Goal: Task Accomplishment & Management: Manage account settings

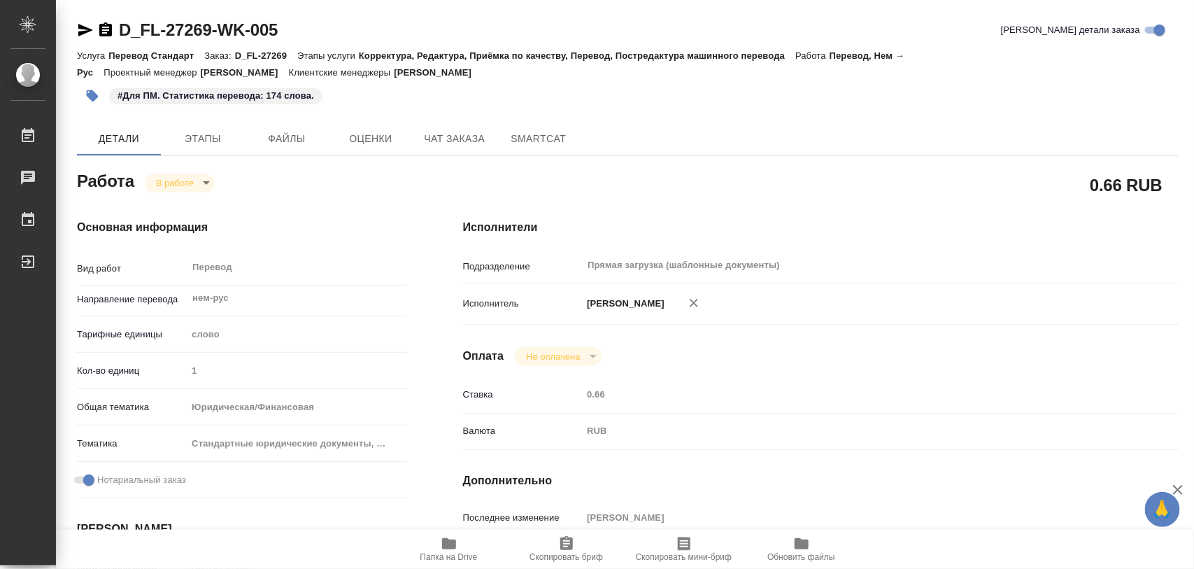
click at [211, 146] on span "Этапы" at bounding box center [202, 138] width 67 height 17
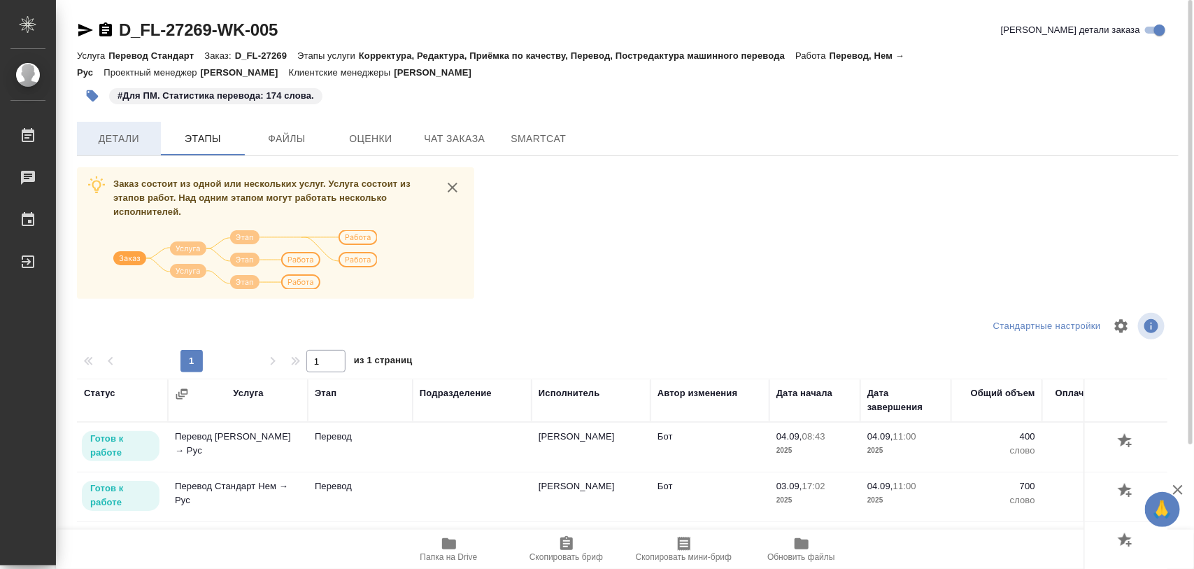
click at [133, 133] on span "Детали" at bounding box center [118, 138] width 67 height 17
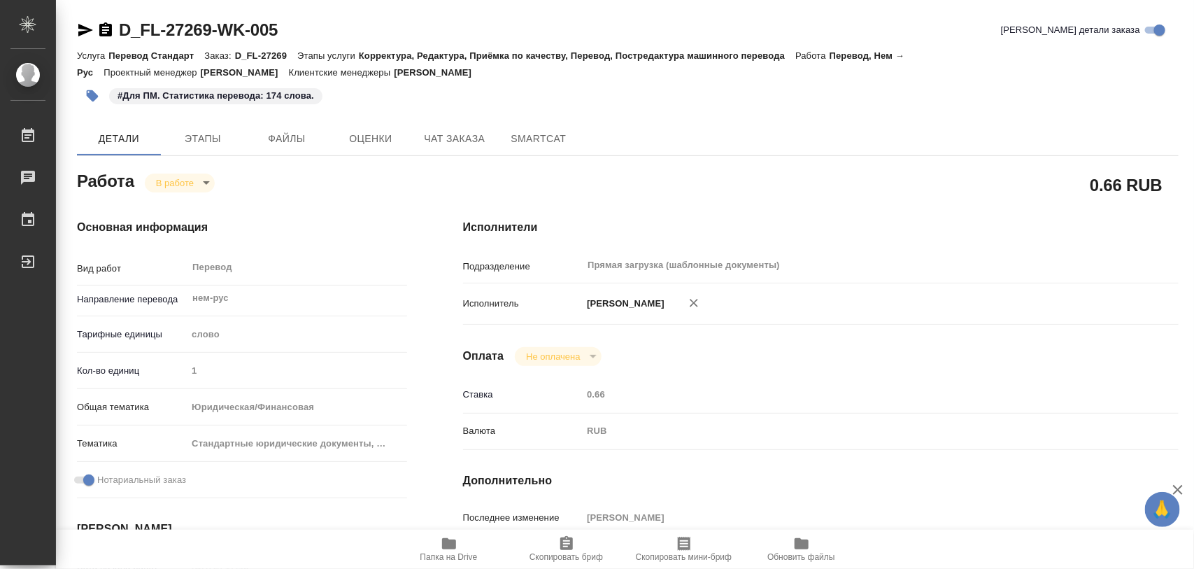
type textarea "x"
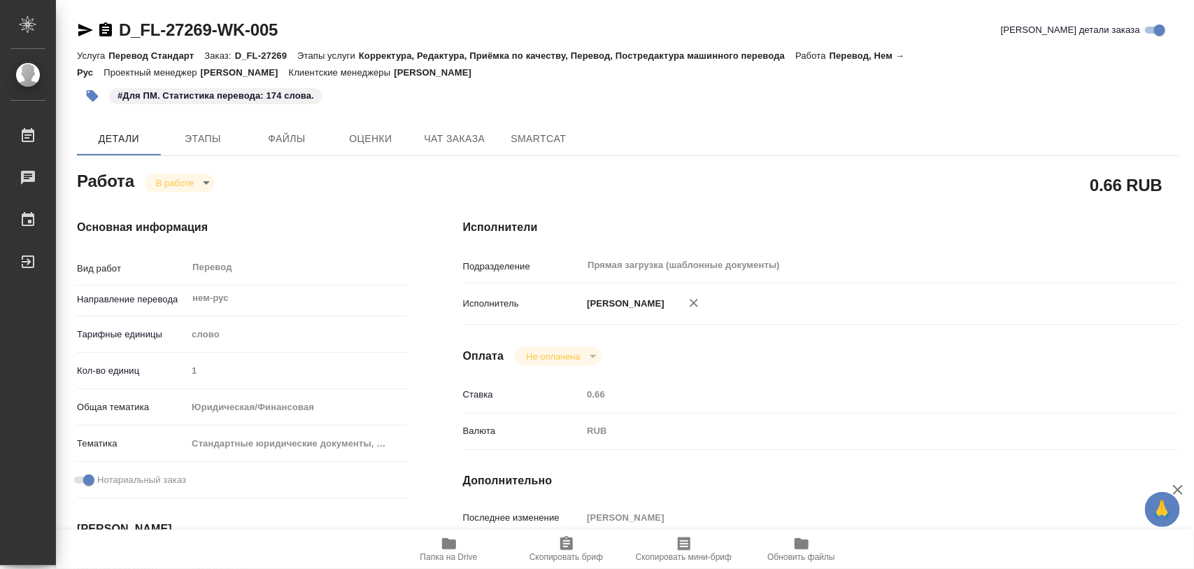
type textarea "x"
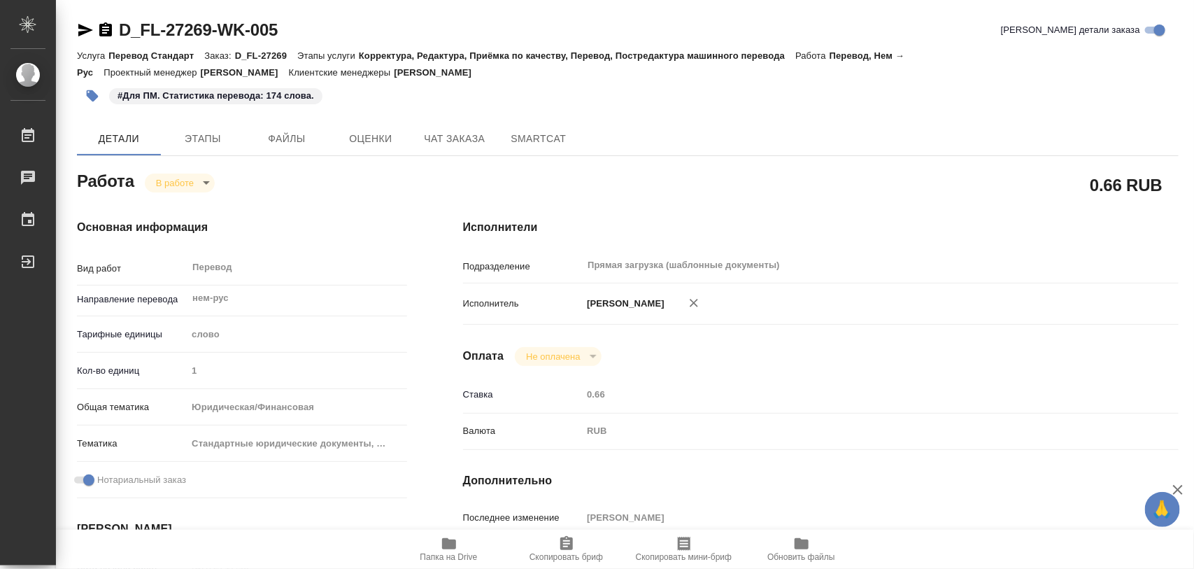
type textarea "x"
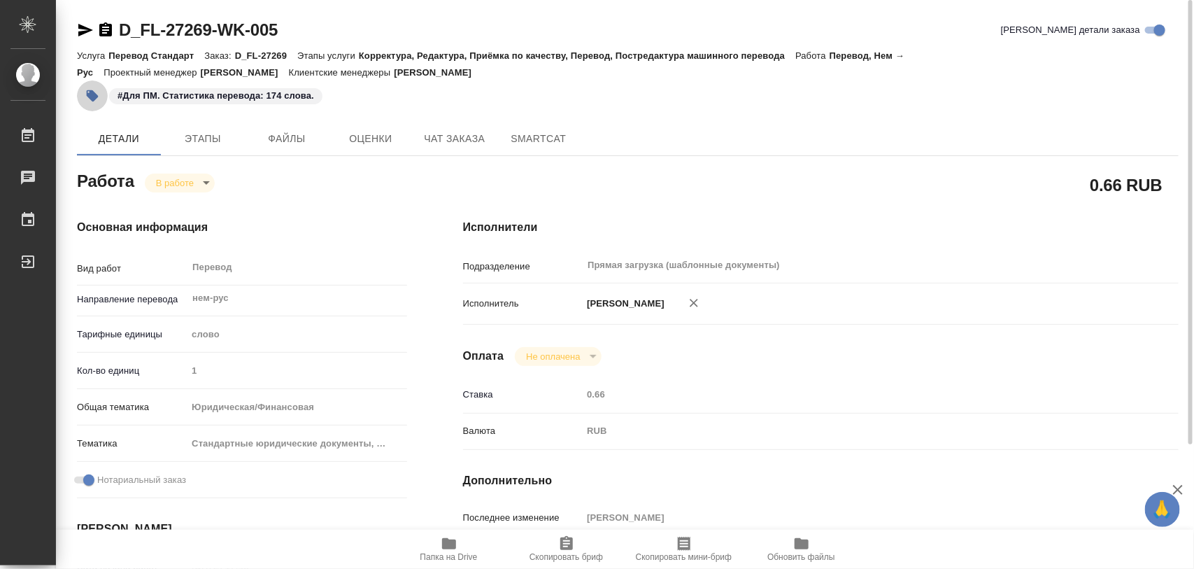
click at [92, 102] on button "button" at bounding box center [92, 95] width 31 height 31
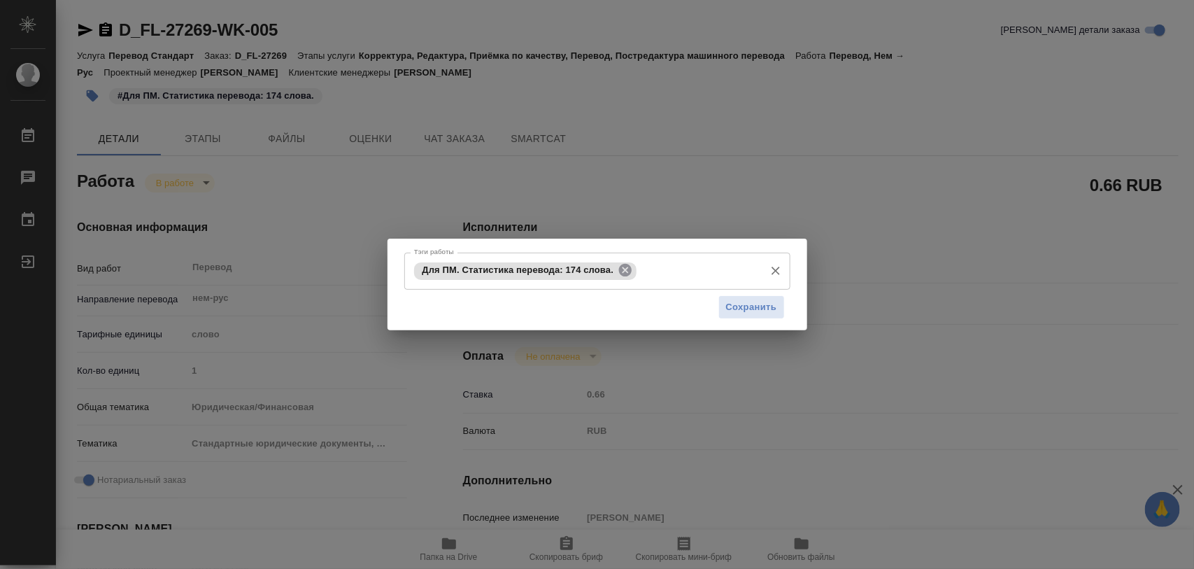
click at [621, 275] on icon at bounding box center [625, 269] width 15 height 15
click at [627, 268] on input "Тэги работы" at bounding box center [584, 271] width 347 height 24
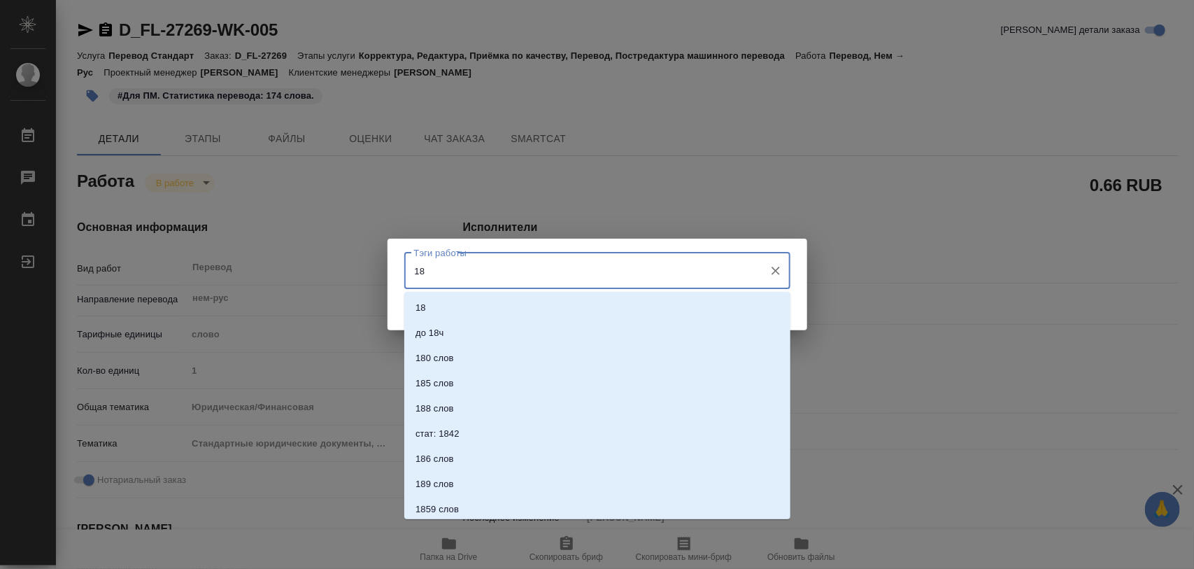
type input "184"
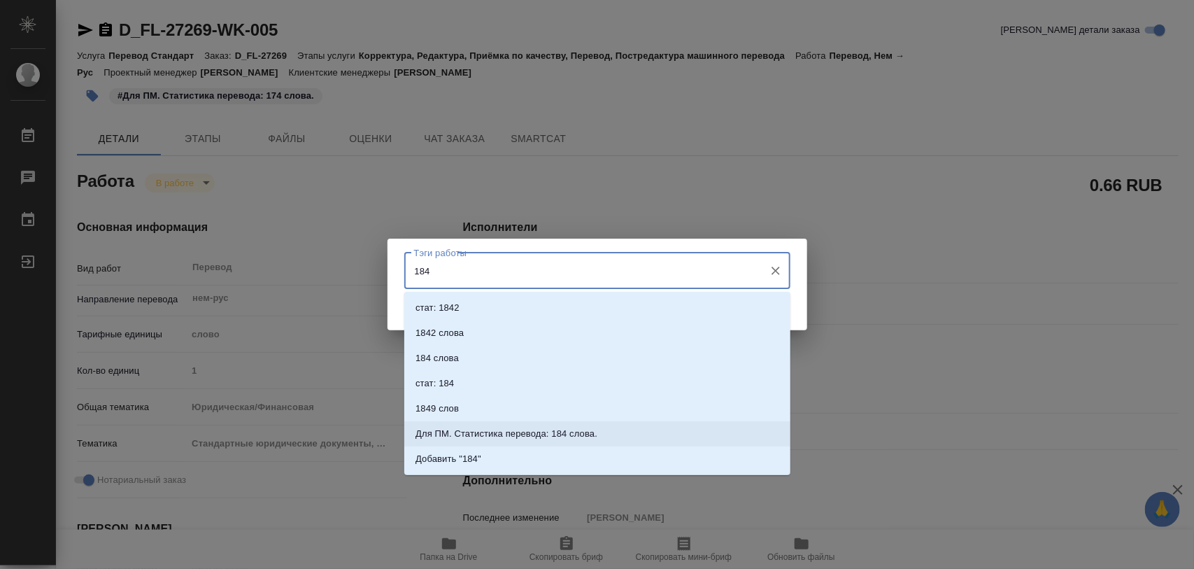
drag, startPoint x: 521, startPoint y: 429, endPoint x: 644, endPoint y: 348, distance: 147.1
click at [522, 429] on p "Для ПМ. Статистика перевода: 184 слова." at bounding box center [507, 434] width 182 height 14
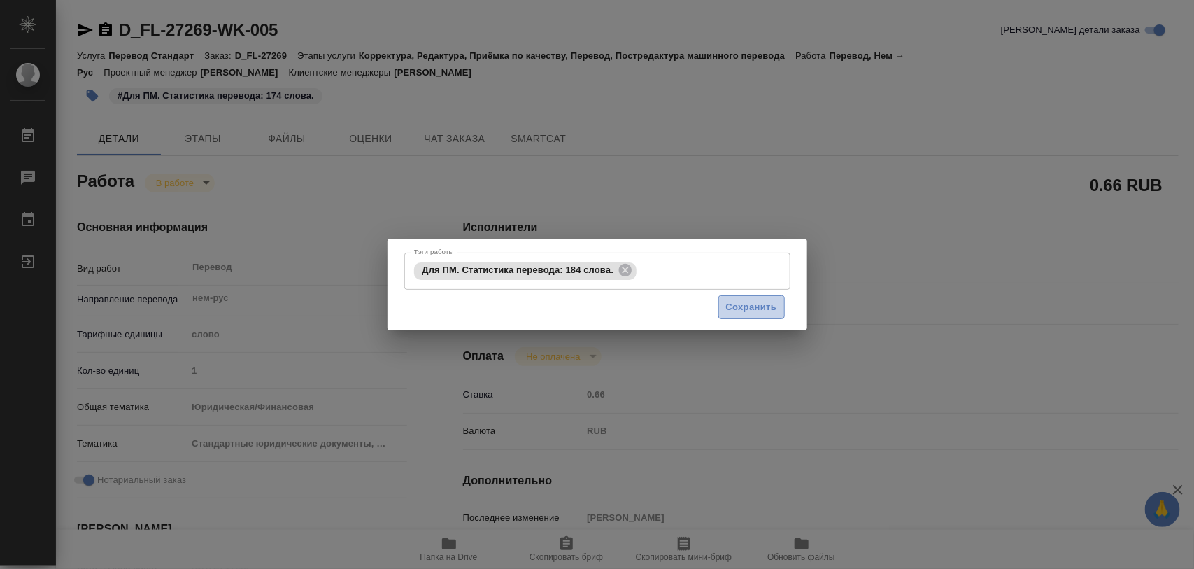
click at [759, 312] on span "Сохранить" at bounding box center [751, 307] width 51 height 16
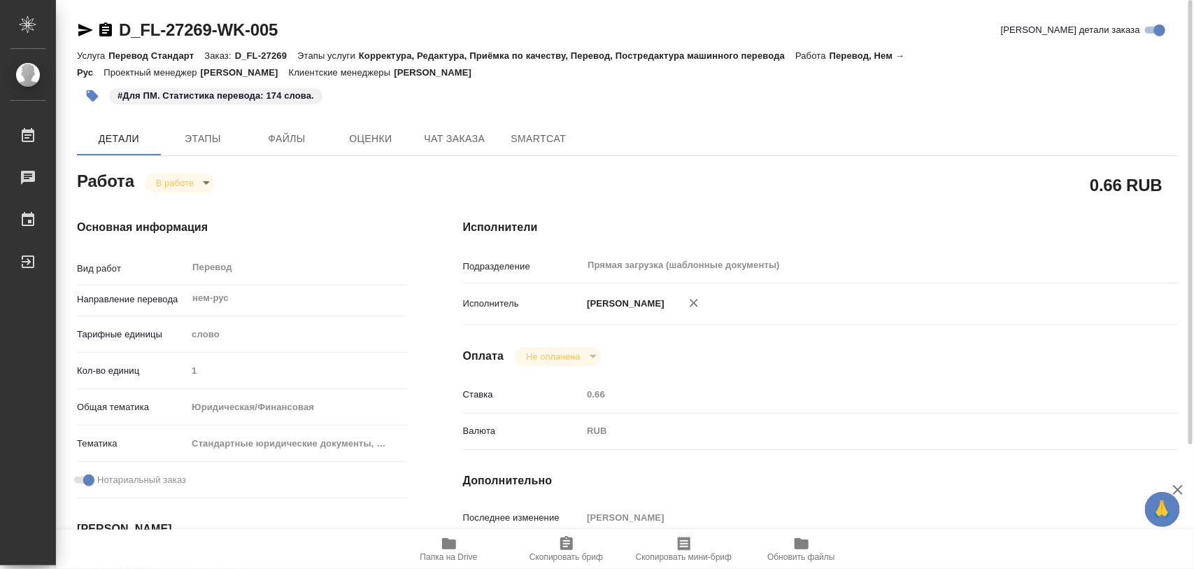
type input "inProgress"
type textarea "Перевод"
type textarea "x"
type input "нем-рус"
type input "5a8b1489cc6b4906c91bfd90"
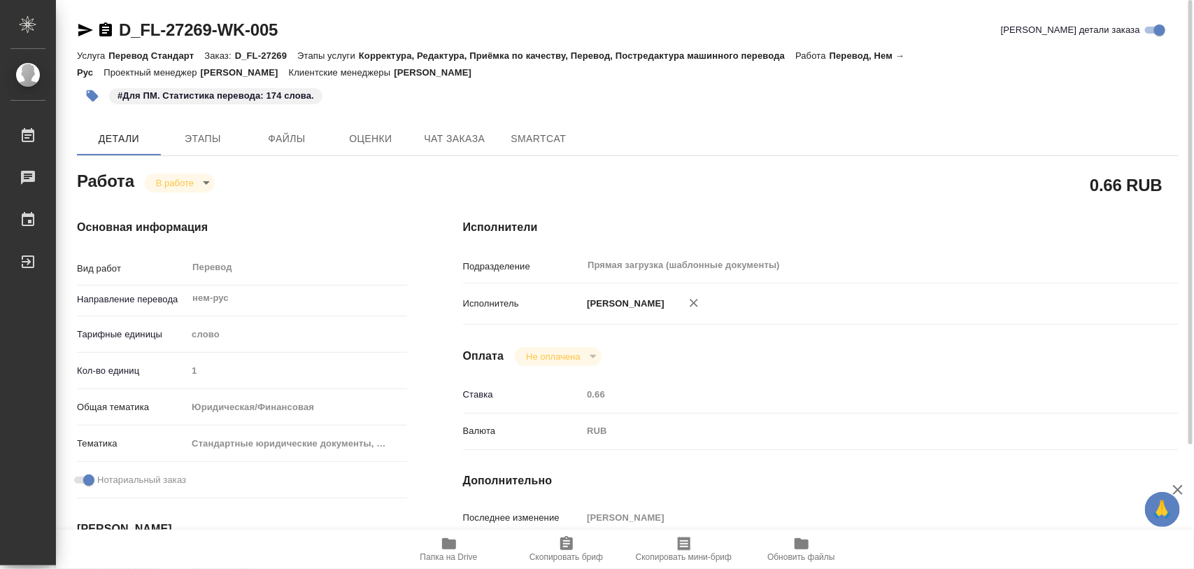
type input "1"
type input "yr-fn"
type input "5f647205b73bc97568ca66bf"
checkbox input "true"
type input "[DATE] 17:48"
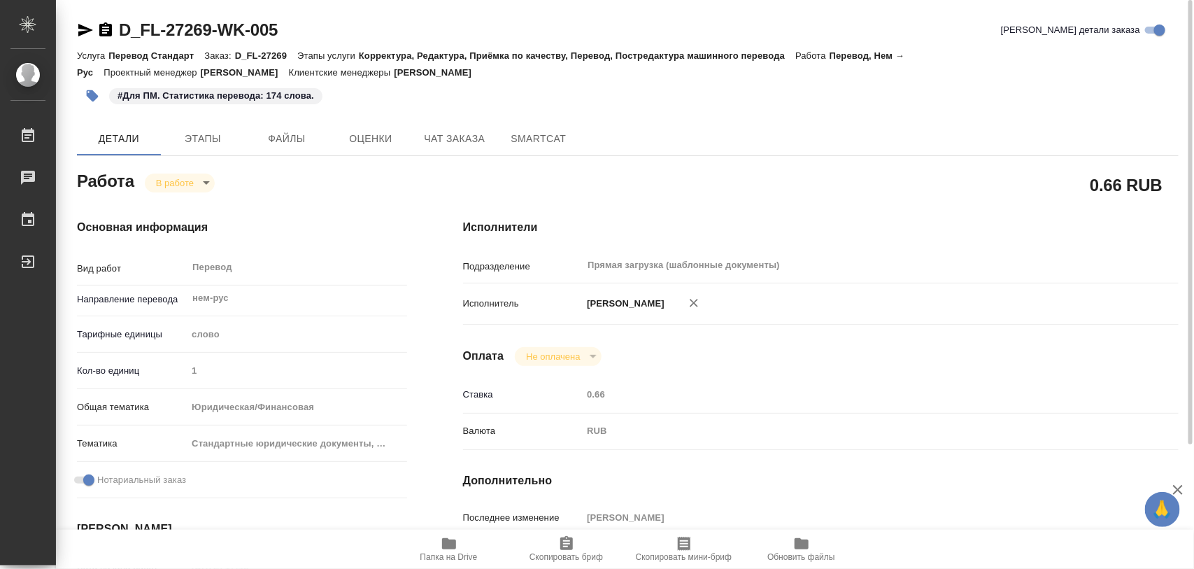
type input "[DATE] 19:07"
type input "[DATE] 10:00"
type input "[DATE] 11:00"
type input "Прямая загрузка (шаблонные документы)"
type input "notPayed"
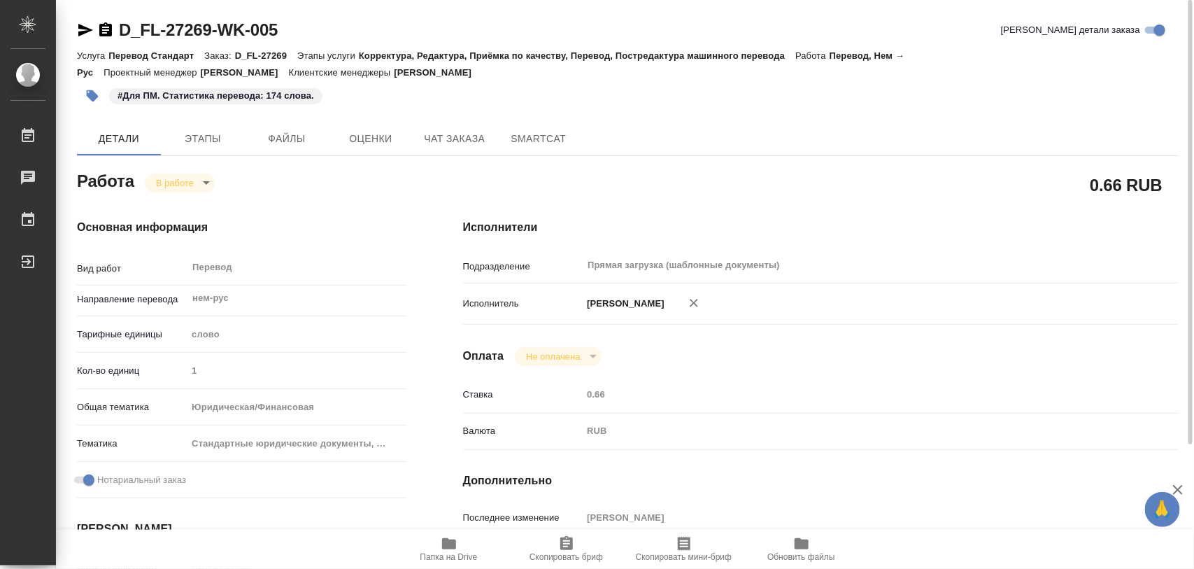
type input "0.66"
type input "RUB"
type input "[PERSON_NAME]"
type textarea "переводим только файл удостоверения"
type textarea "x"
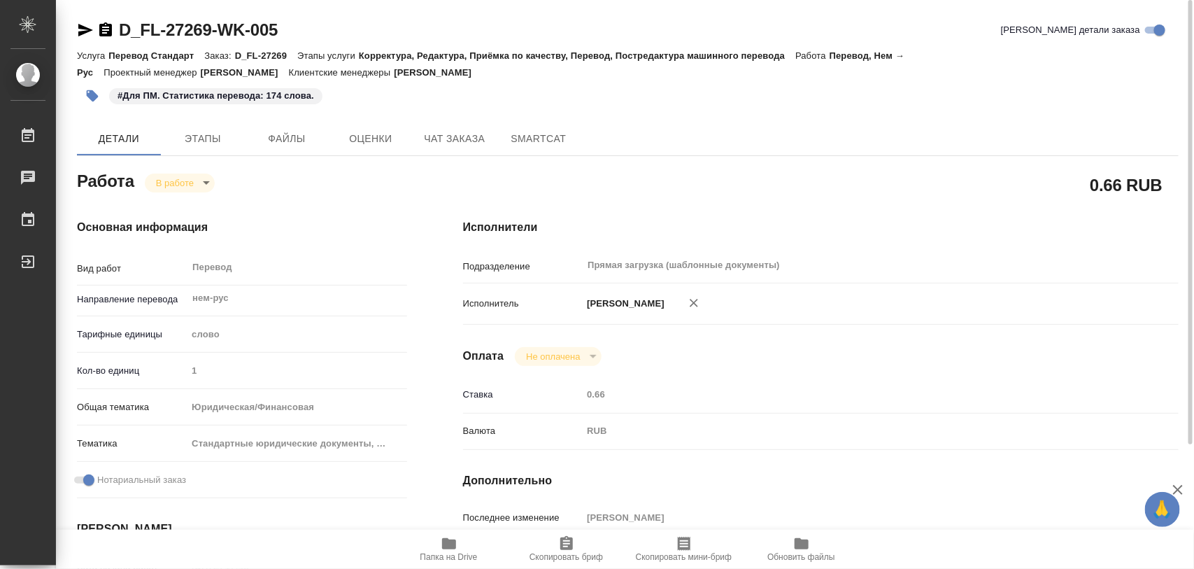
type textarea "/Clients/FL_D/Orders/D_FL-27269/Translated/D_FL-27269-WK-005"
type textarea "x"
type input "D_FL-27269"
type input "Перевод Стандарт"
type input "Корректура, Редактура, Приёмка по качеству, Перевод, Постредактура машинного пе…"
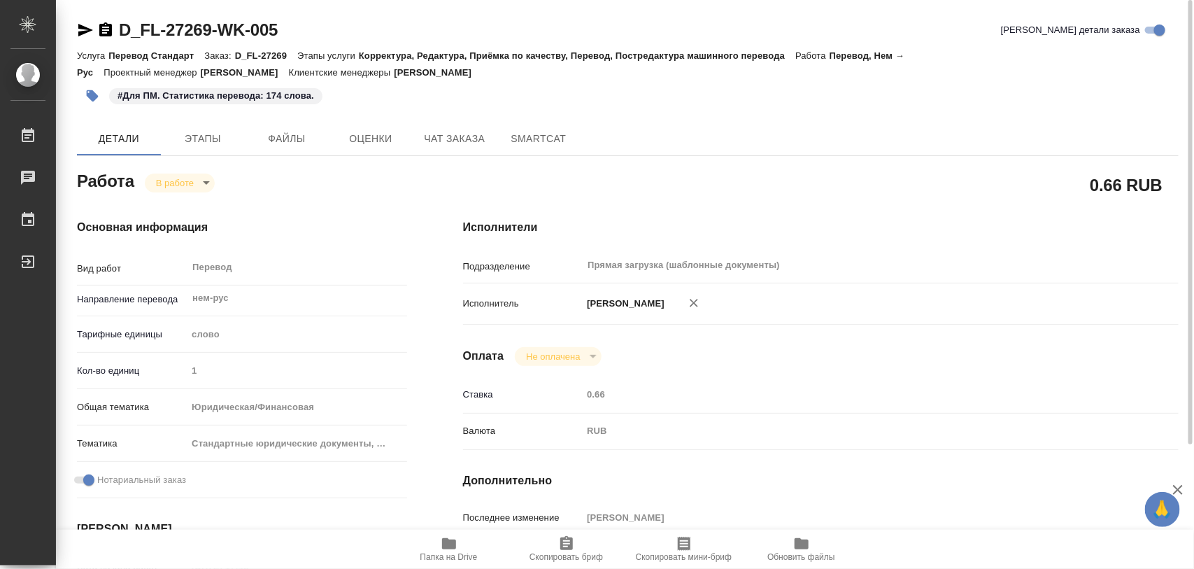
type input "[PERSON_NAME]"
type input "/Clients/FL_D/Orders/D_FL-27269"
type textarea "x"
type textarea "в доверенности посл страницу не переводим ссылка на СК (нем) [URL][DOMAIN_NAME]"
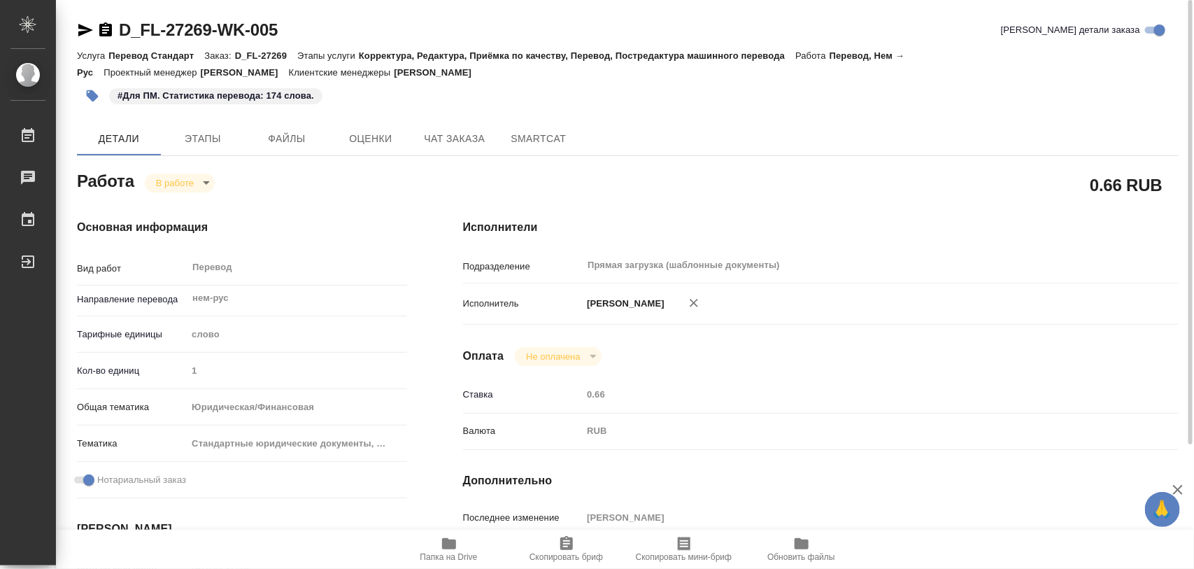
type textarea "x"
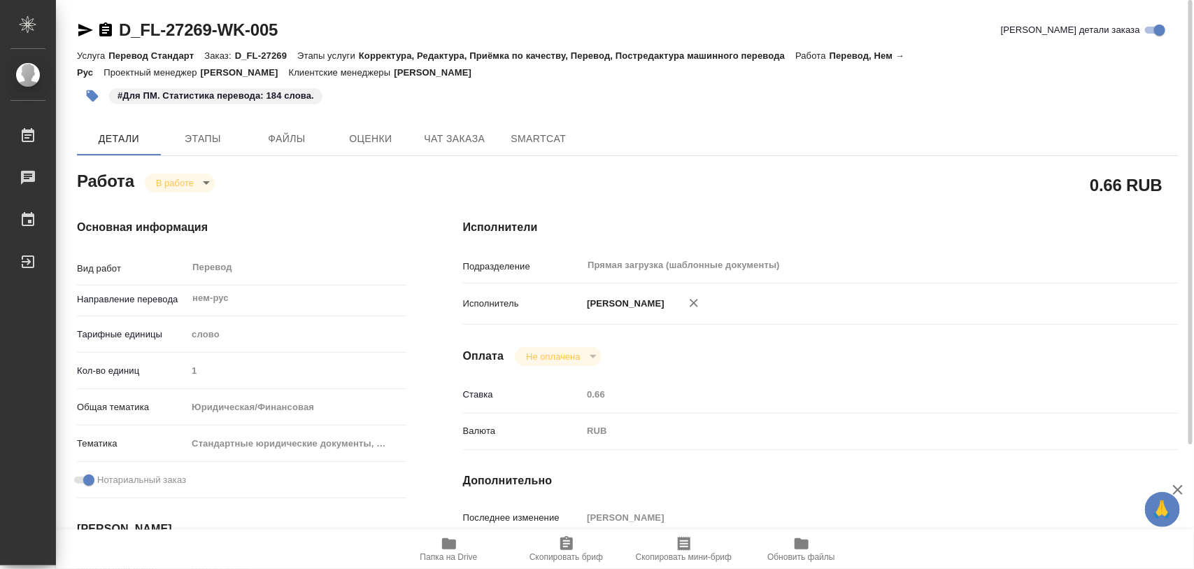
type textarea "x"
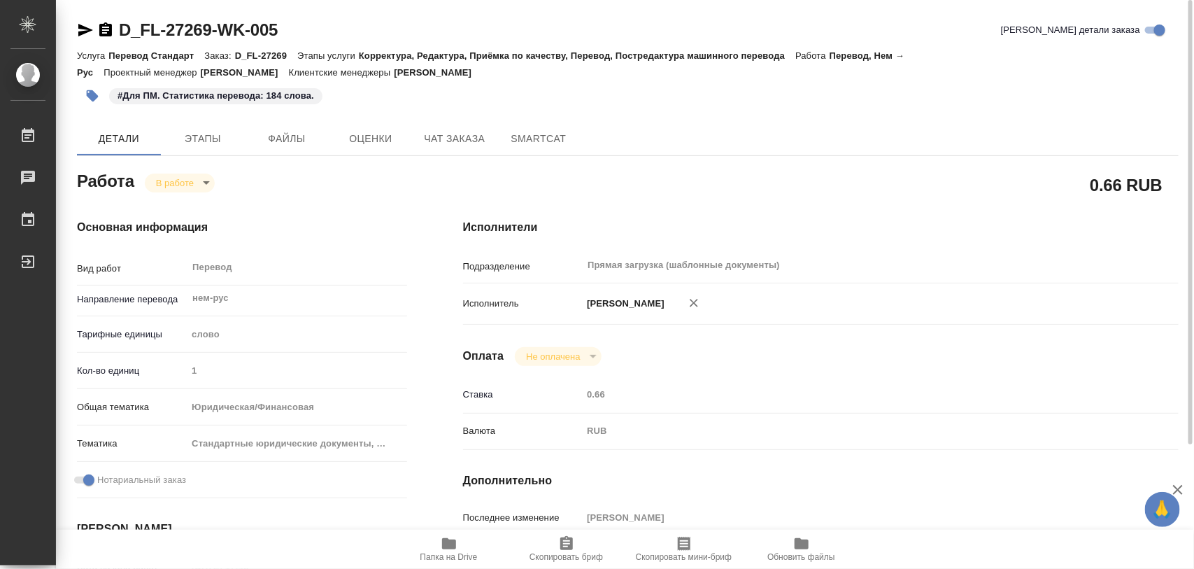
type textarea "x"
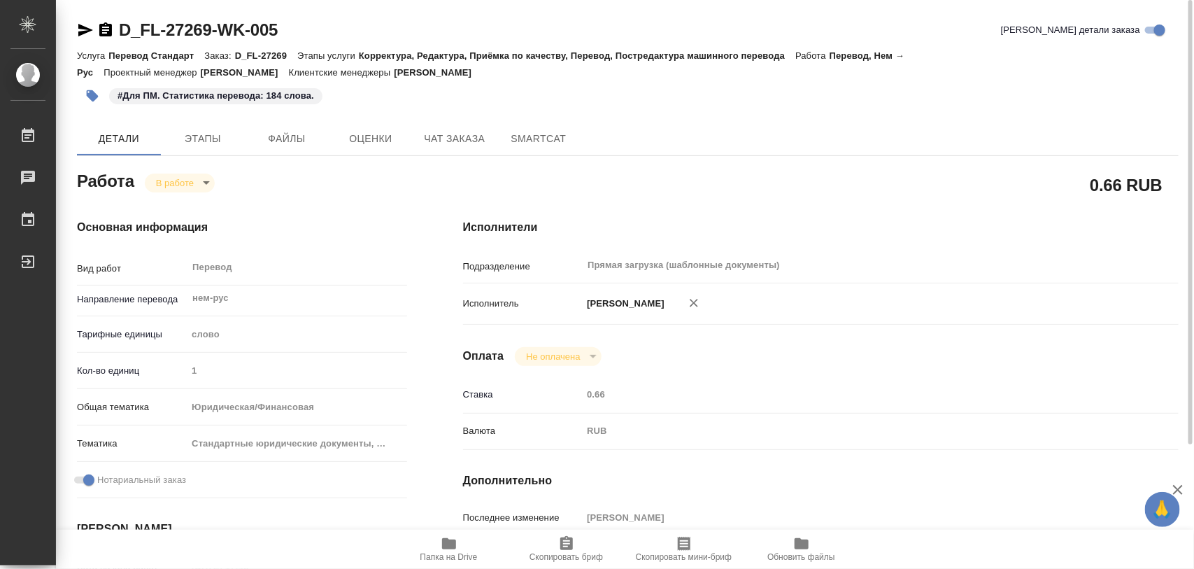
type textarea "x"
click at [97, 92] on icon "button" at bounding box center [92, 96] width 14 height 14
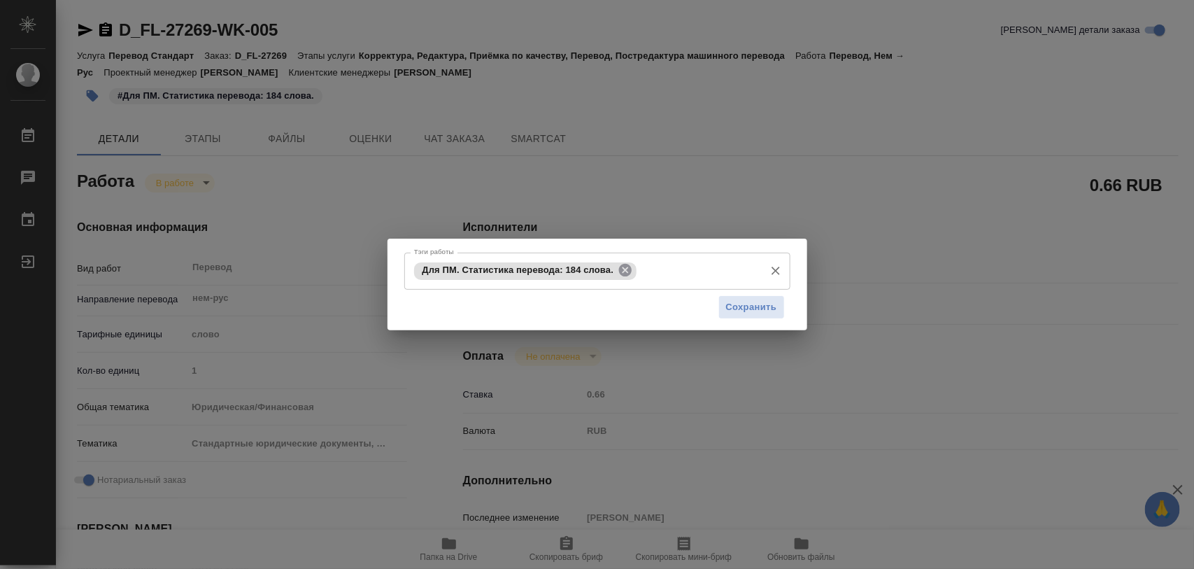
click at [628, 269] on icon at bounding box center [625, 270] width 13 height 13
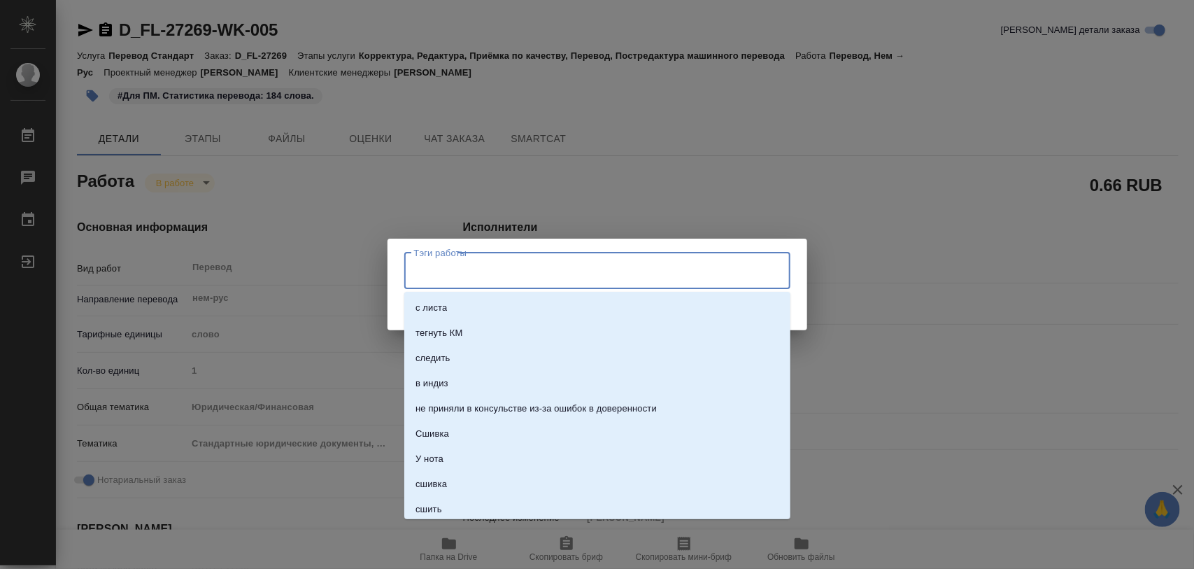
click at [628, 269] on input "Тэги работы" at bounding box center [584, 271] width 347 height 24
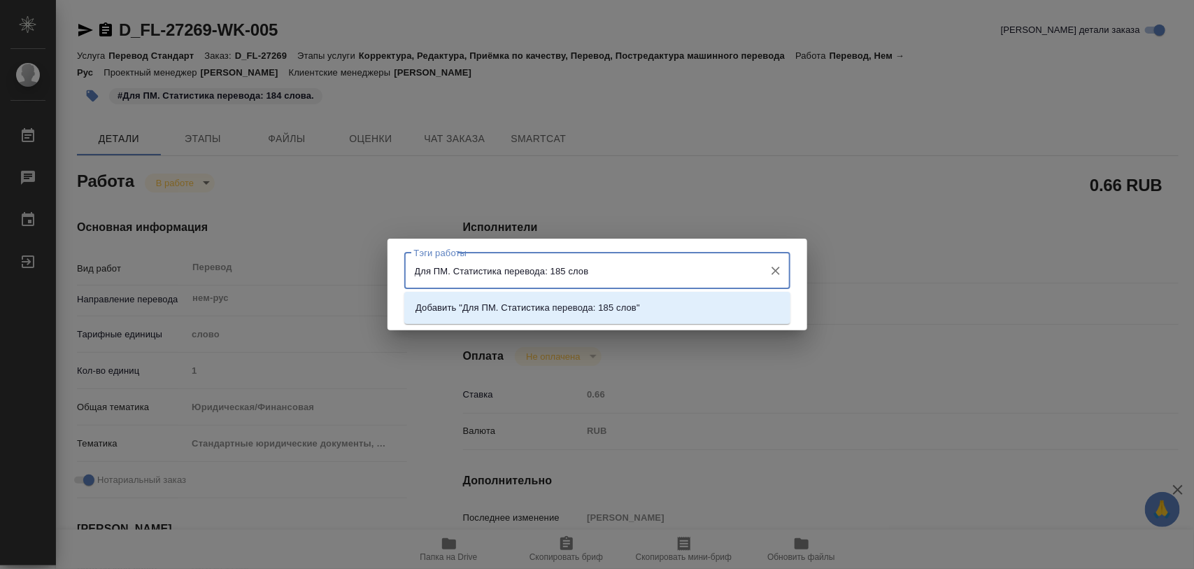
type input "Для ПМ. Статистика перевода: 185 слов."
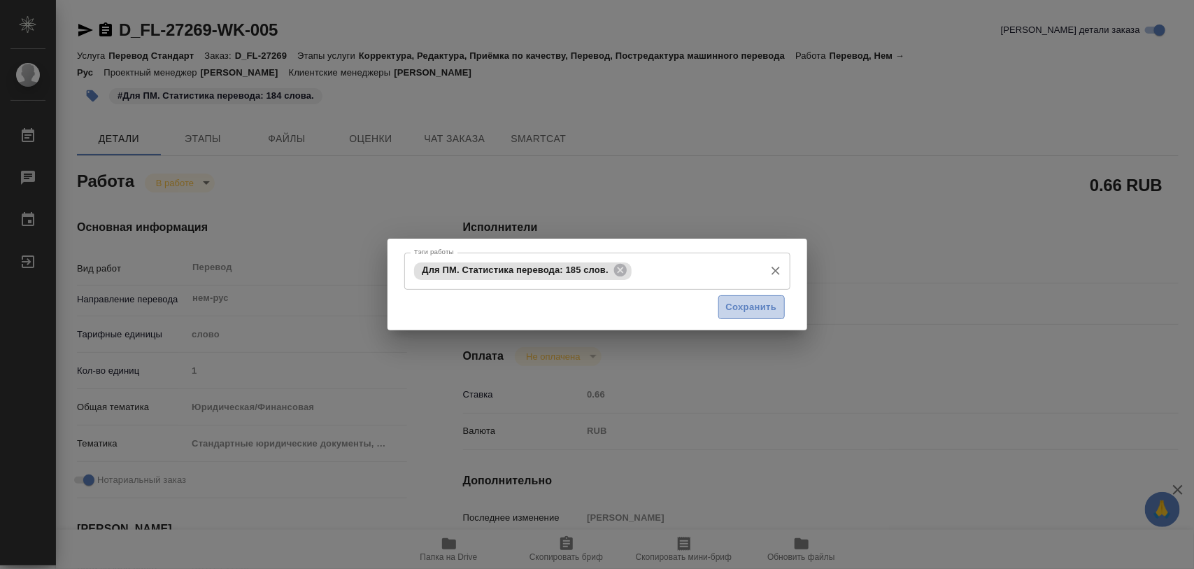
click at [747, 306] on span "Сохранить" at bounding box center [751, 307] width 51 height 16
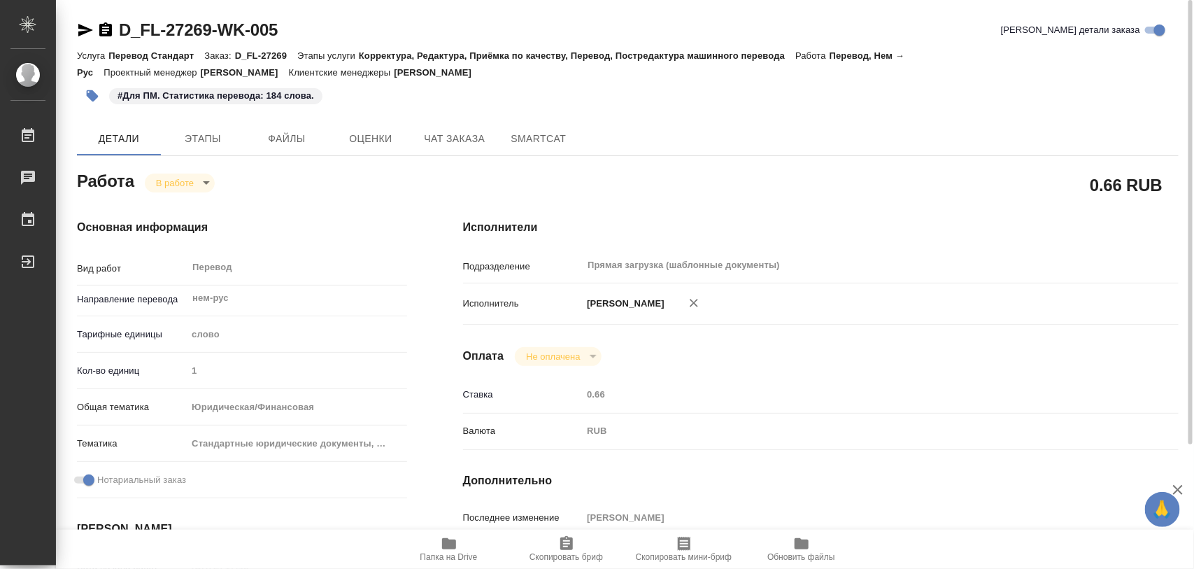
type input "inProgress"
type textarea "Перевод"
type textarea "x"
type input "нем-рус"
type input "5a8b1489cc6b4906c91bfd90"
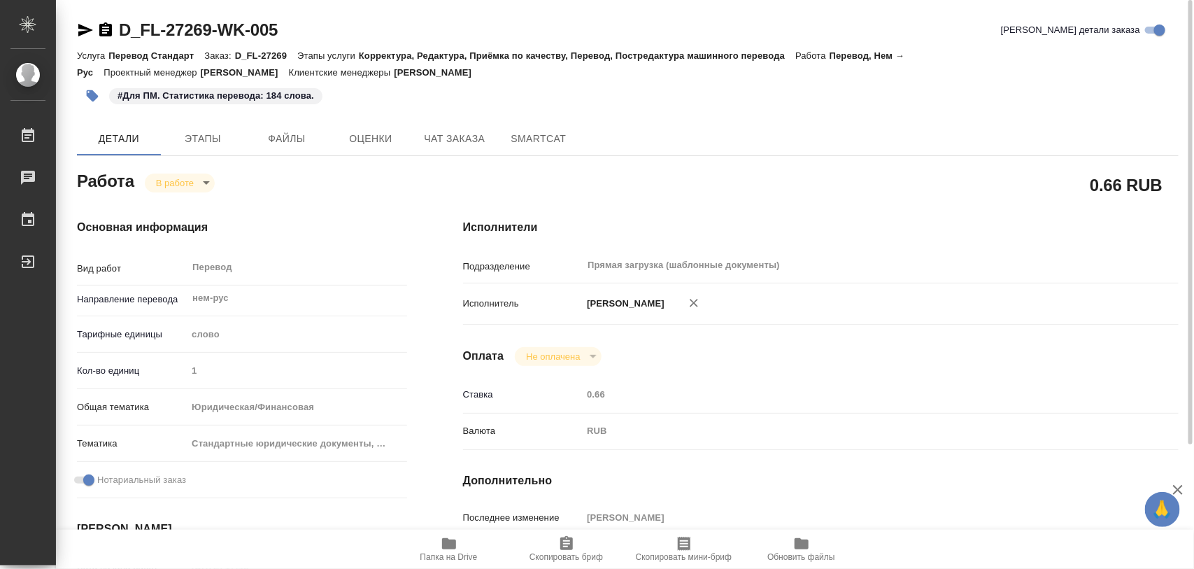
type input "1"
type input "yr-fn"
type input "5f647205b73bc97568ca66bf"
checkbox input "true"
type input "[DATE] 17:48"
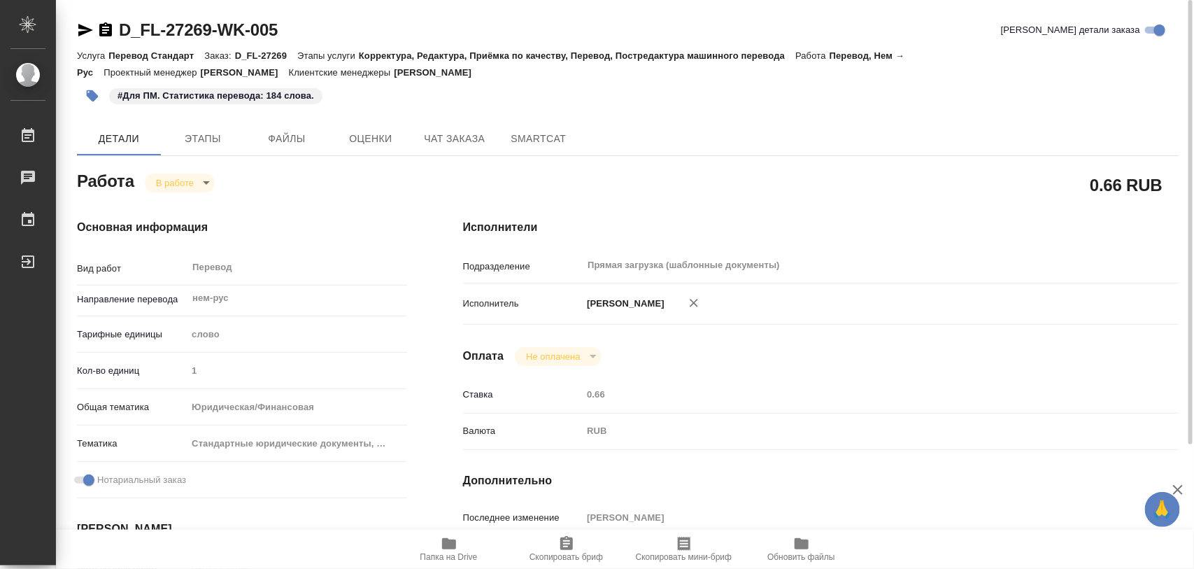
type input "[DATE] 19:07"
type input "[DATE] 10:00"
type input "[DATE] 11:00"
type input "Прямая загрузка (шаблонные документы)"
type input "notPayed"
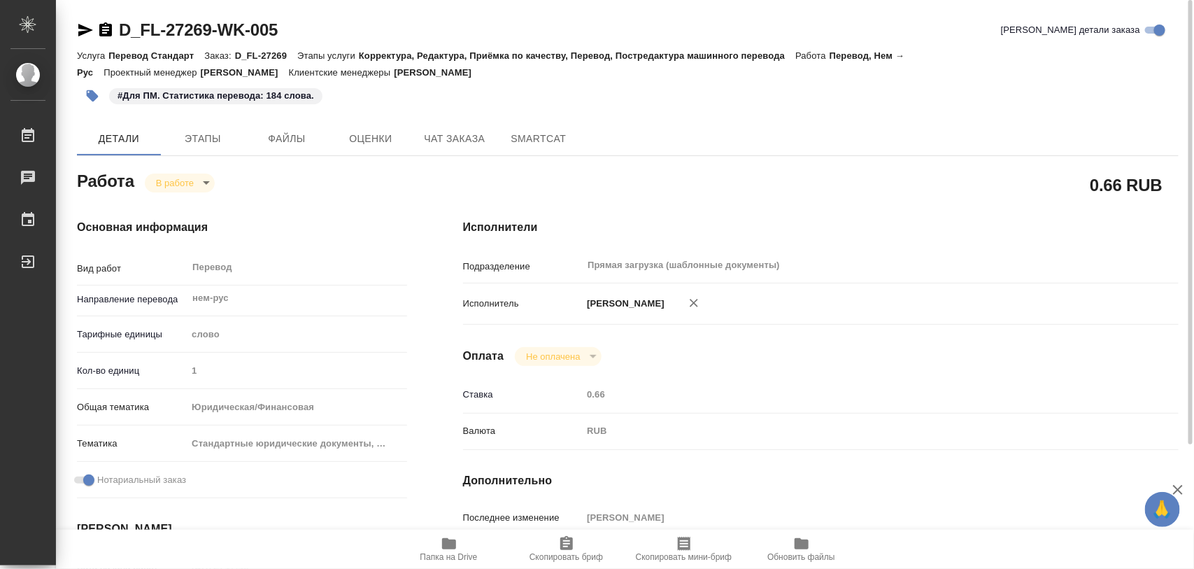
type input "0.66"
type input "RUB"
type input "[PERSON_NAME]"
type textarea "переводим только файл удостоверения"
type textarea "x"
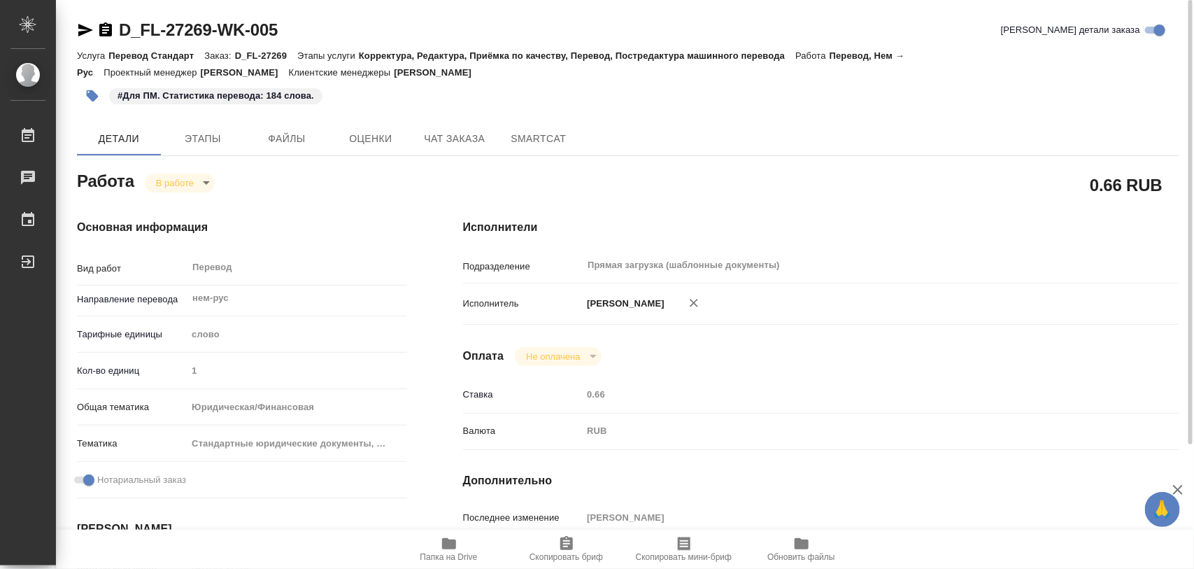
type textarea "/Clients/FL_D/Orders/D_FL-27269/Translated/D_FL-27269-WK-005"
type textarea "x"
type input "D_FL-27269"
type input "Перевод Стандарт"
type input "Корректура, Редактура, Приёмка по качеству, Перевод, Постредактура машинного пе…"
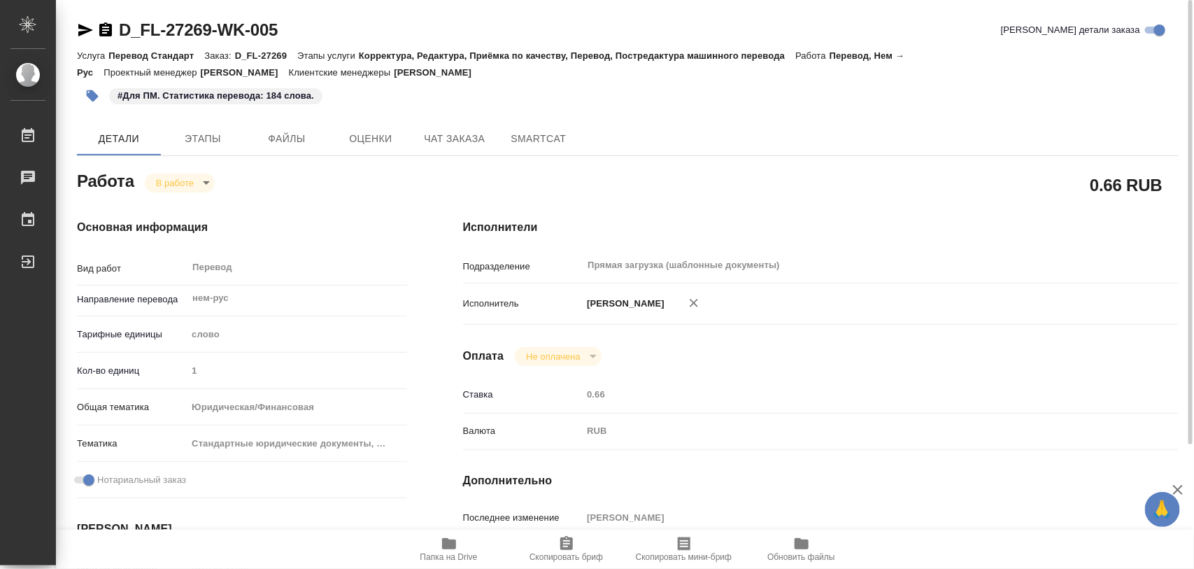
type input "[PERSON_NAME]"
type input "/Clients/FL_D/Orders/D_FL-27269"
type textarea "x"
type textarea "в доверенности посл страницу не переводим ссылка на СК (нем) [URL][DOMAIN_NAME]"
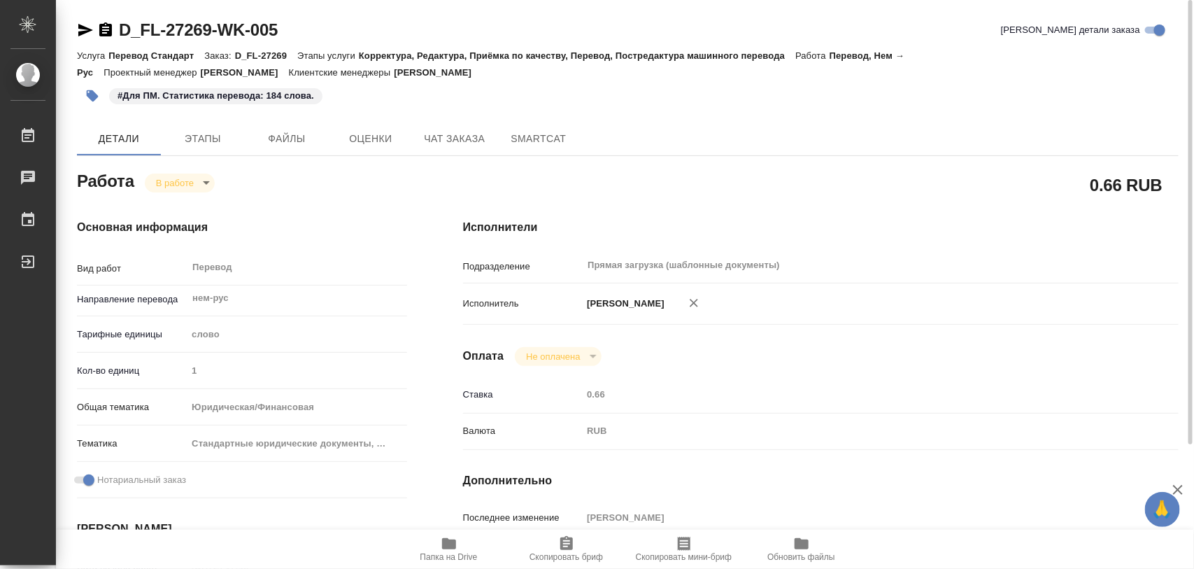
type textarea "x"
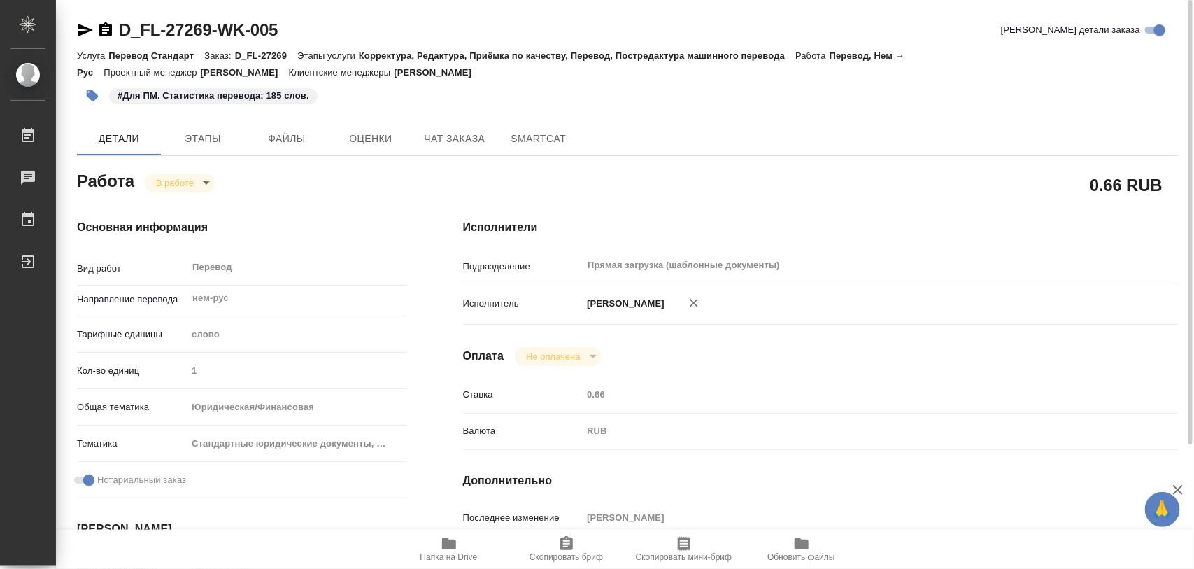
type textarea "x"
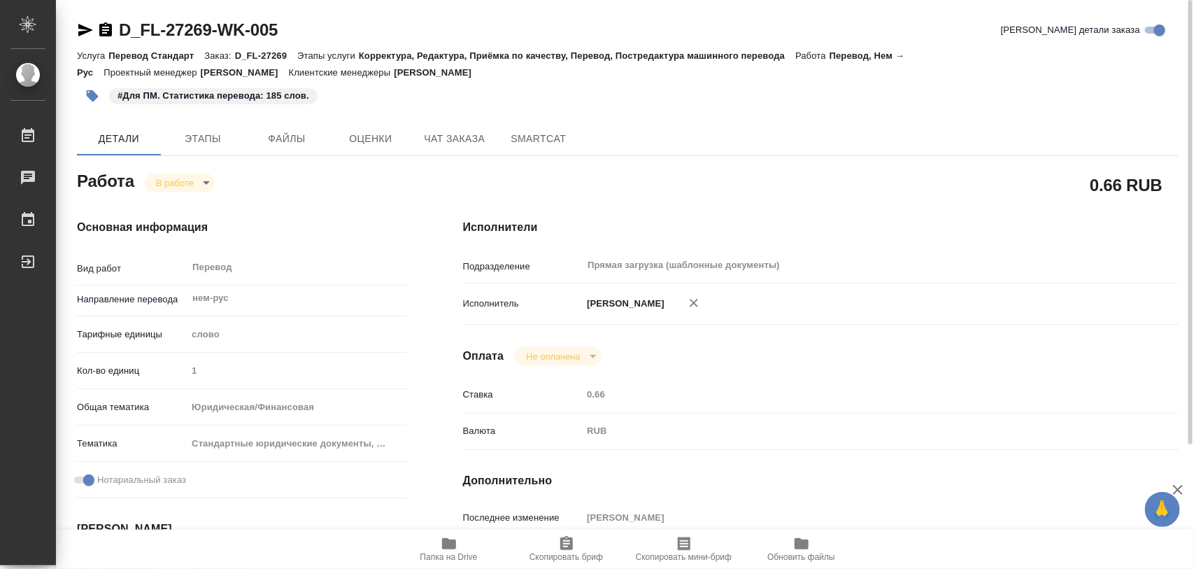
type textarea "x"
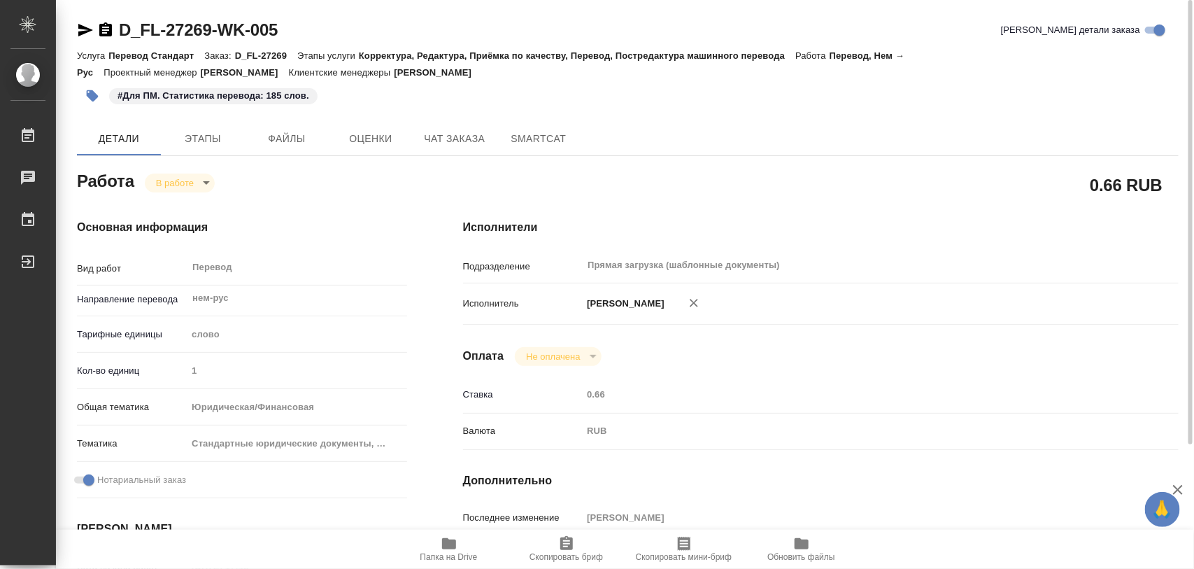
type textarea "x"
click at [92, 96] on icon "button" at bounding box center [93, 96] width 12 height 12
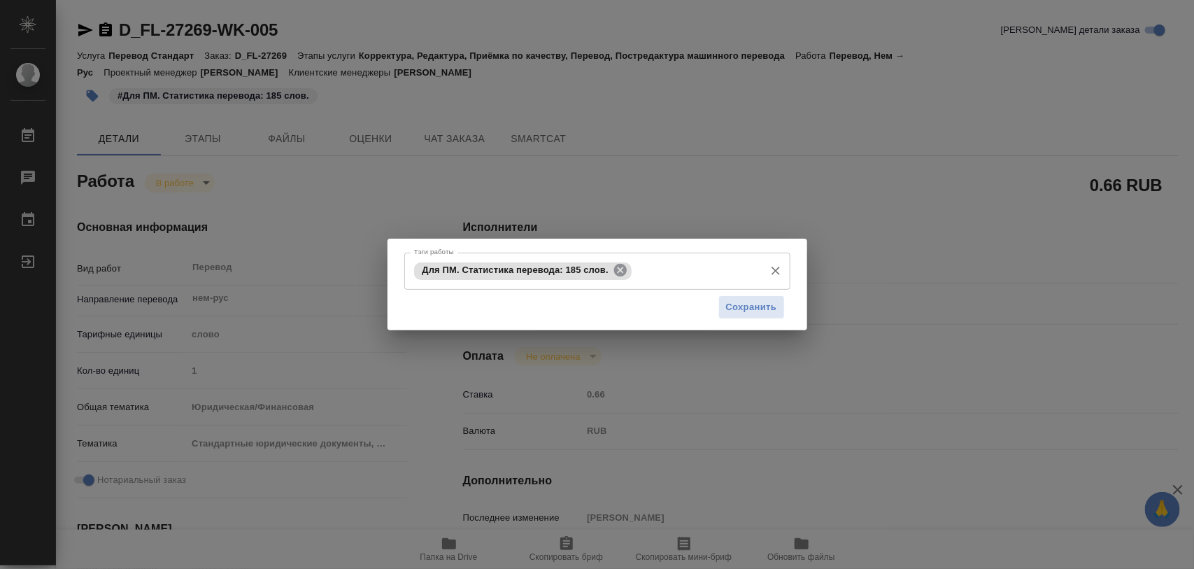
click at [627, 270] on icon at bounding box center [620, 270] width 13 height 13
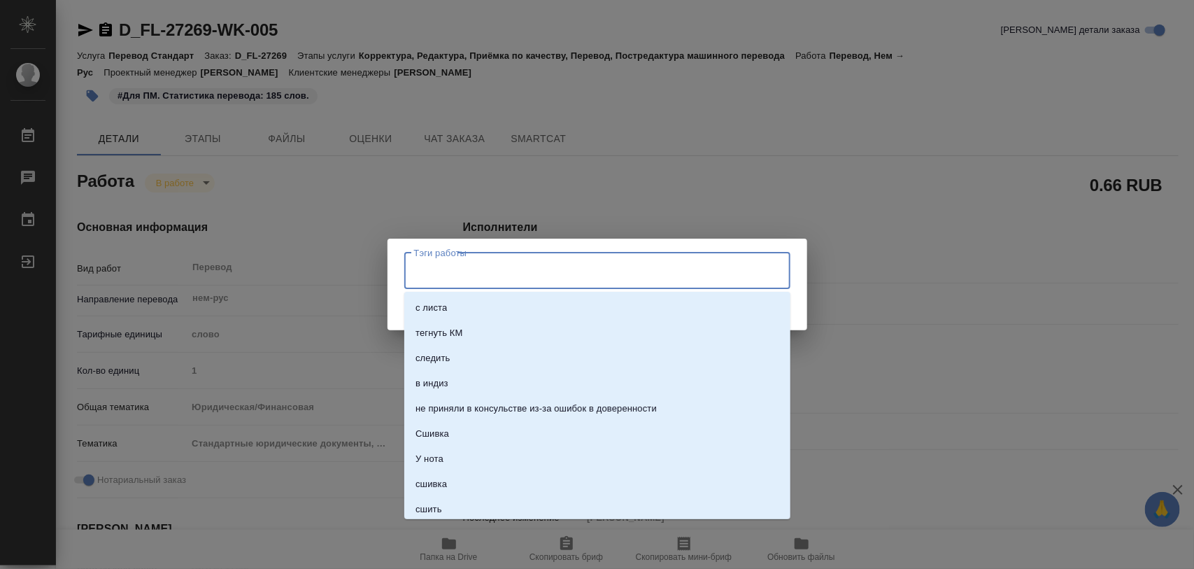
click at [627, 270] on input "Тэги работы" at bounding box center [584, 271] width 347 height 24
type input "186"
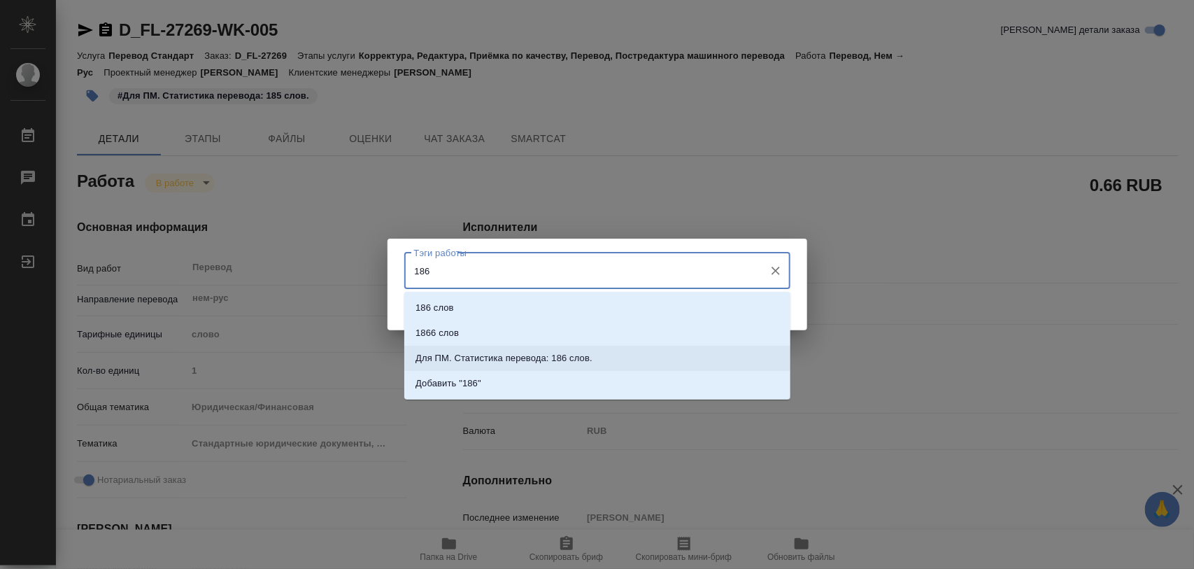
click at [621, 353] on li "Для ПМ. Статистика перевода: 186 слов." at bounding box center [597, 358] width 386 height 25
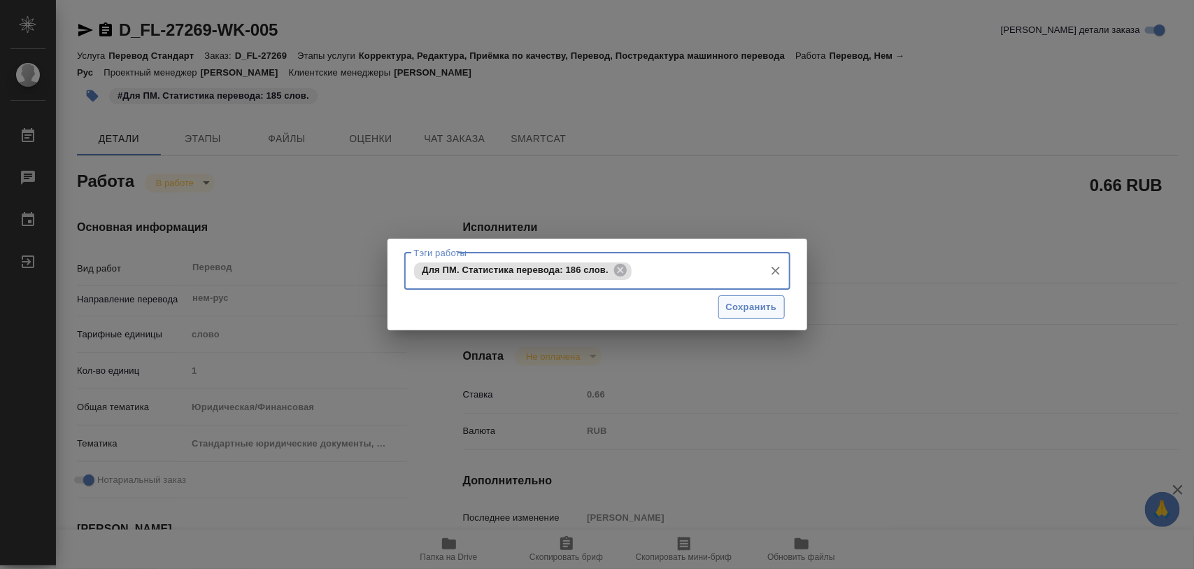
click at [767, 315] on span "Сохранить" at bounding box center [751, 307] width 51 height 16
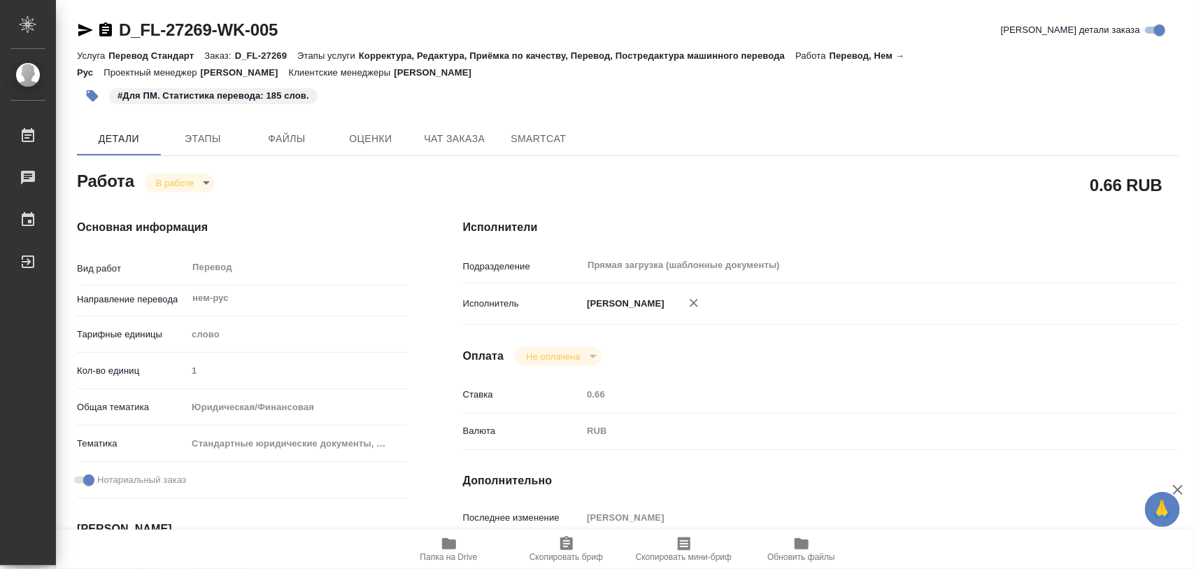
type input "inProgress"
type textarea "Перевод"
type textarea "x"
type input "нем-рус"
type input "5a8b1489cc6b4906c91bfd90"
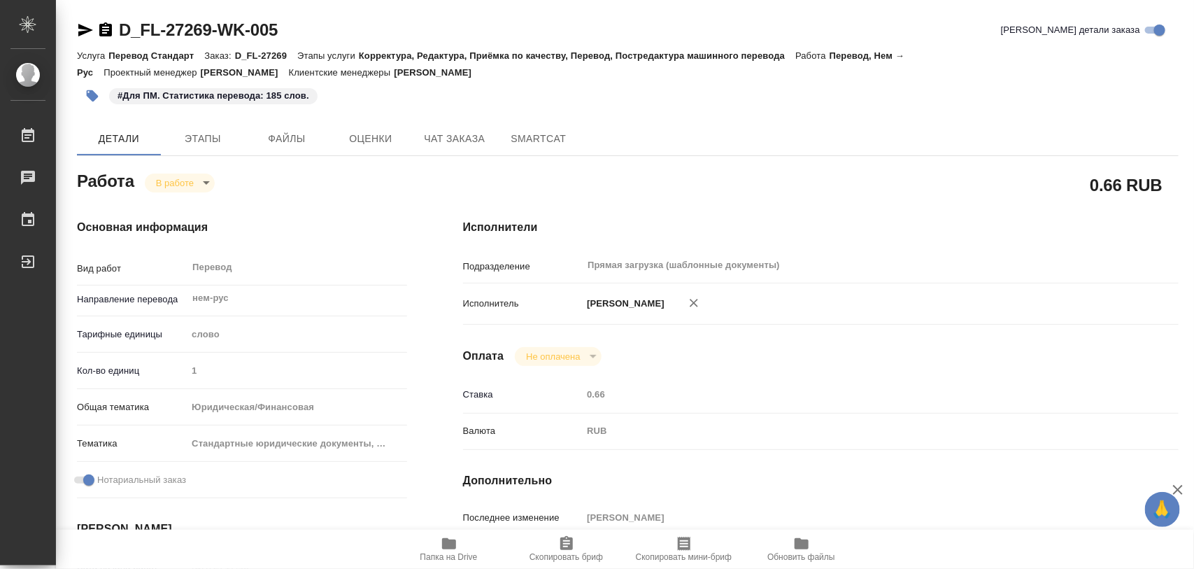
type input "1"
type input "yr-fn"
type input "5f647205b73bc97568ca66bf"
checkbox input "true"
type input "[DATE] 17:48"
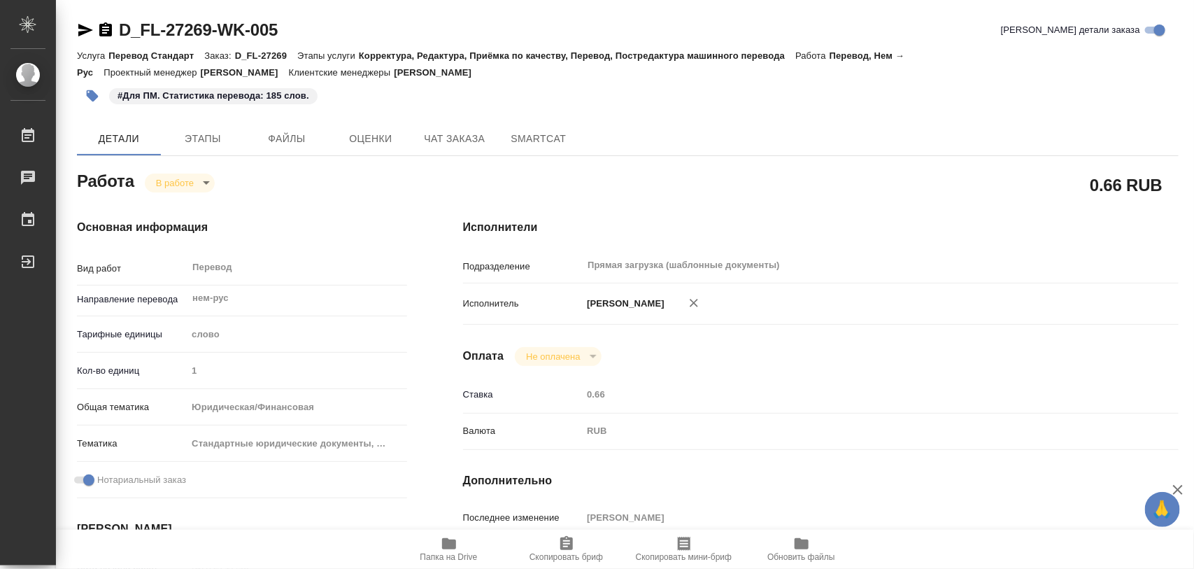
type input "[DATE] 19:07"
type input "[DATE] 10:00"
type input "[DATE] 11:00"
type input "Прямая загрузка (шаблонные документы)"
type input "notPayed"
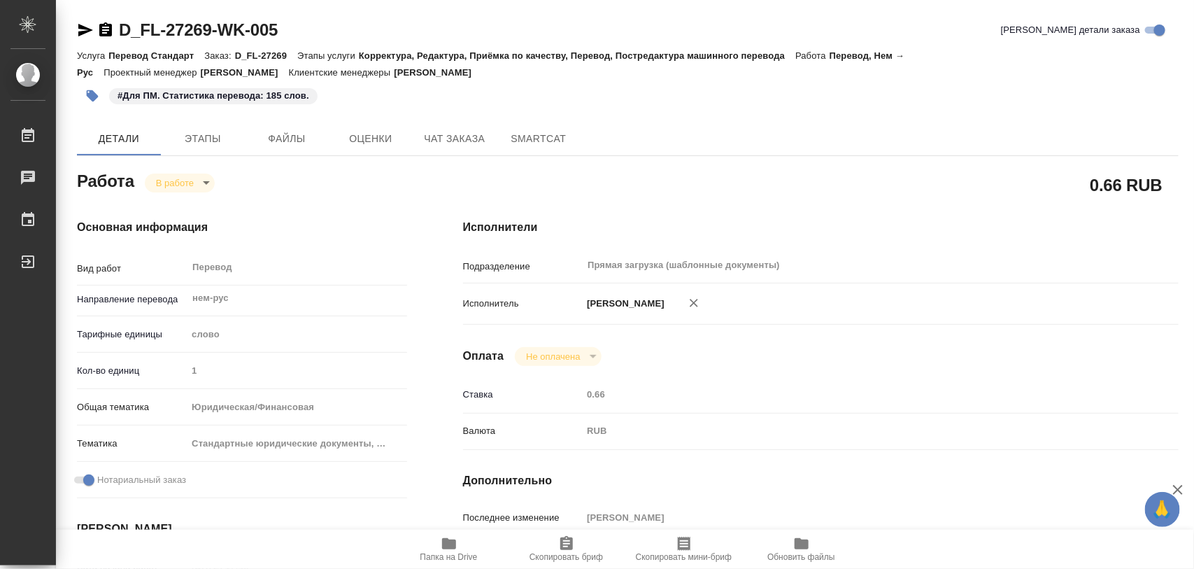
type input "0.66"
type input "RUB"
type input "[PERSON_NAME]"
type textarea "переводим только файл удостоверения"
type textarea "x"
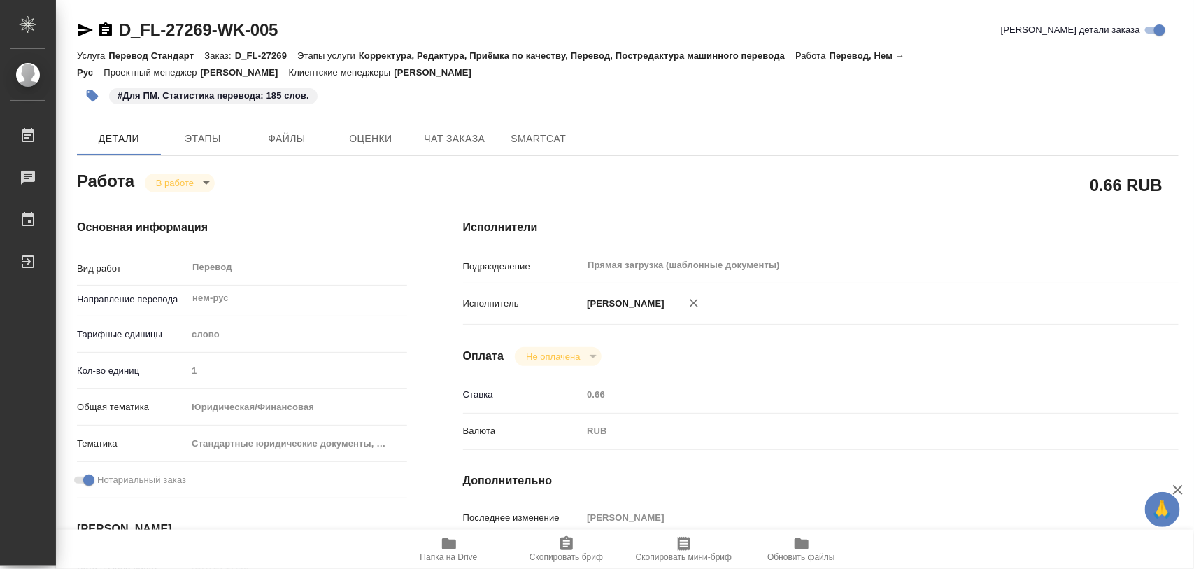
type textarea "/Clients/FL_D/Orders/D_FL-27269/Translated/D_FL-27269-WK-005"
type textarea "x"
type input "D_FL-27269"
type input "Перевод Стандарт"
type input "Корректура, Редактура, Приёмка по качеству, Перевод, Постредактура машинного пе…"
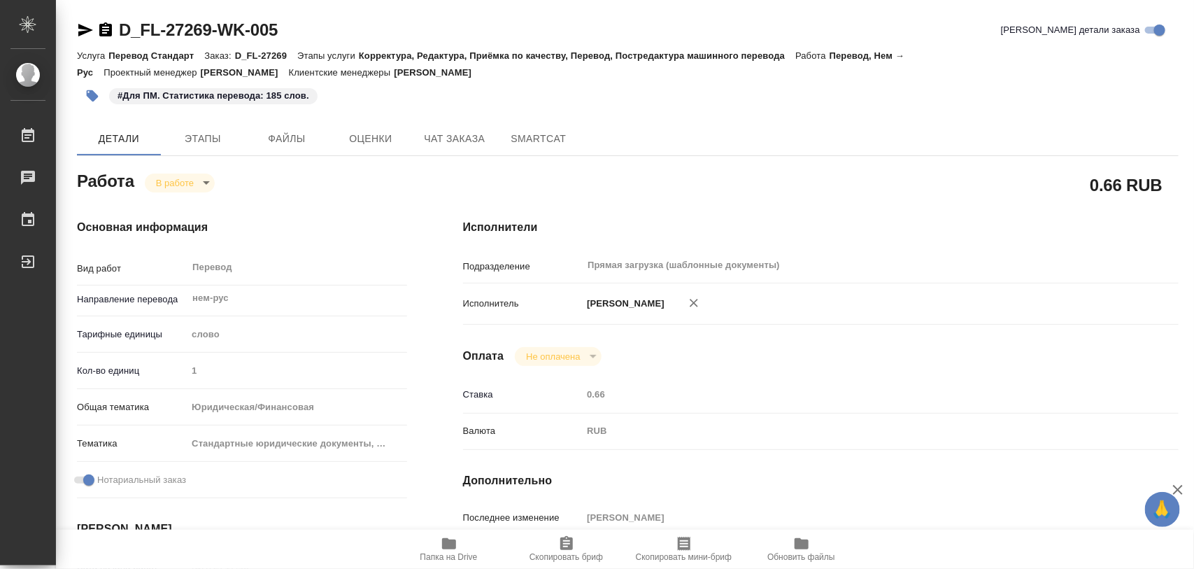
type input "[PERSON_NAME]"
type input "/Clients/FL_D/Orders/D_FL-27269"
type textarea "x"
type textarea "в доверенности посл страницу не переводим ссылка на СК (нем) [URL][DOMAIN_NAME]"
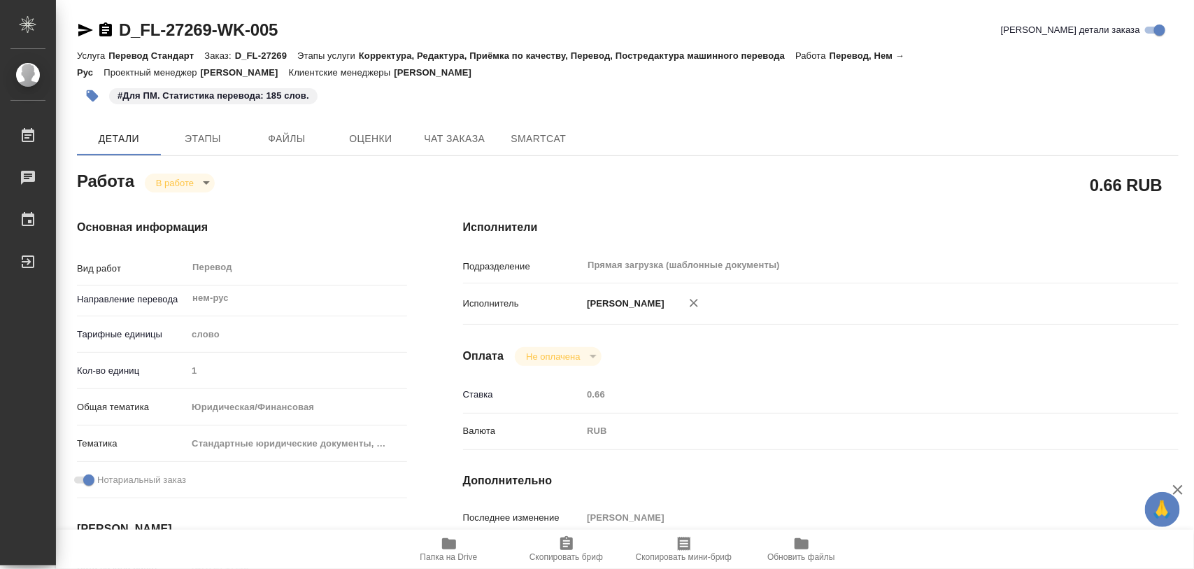
type textarea "x"
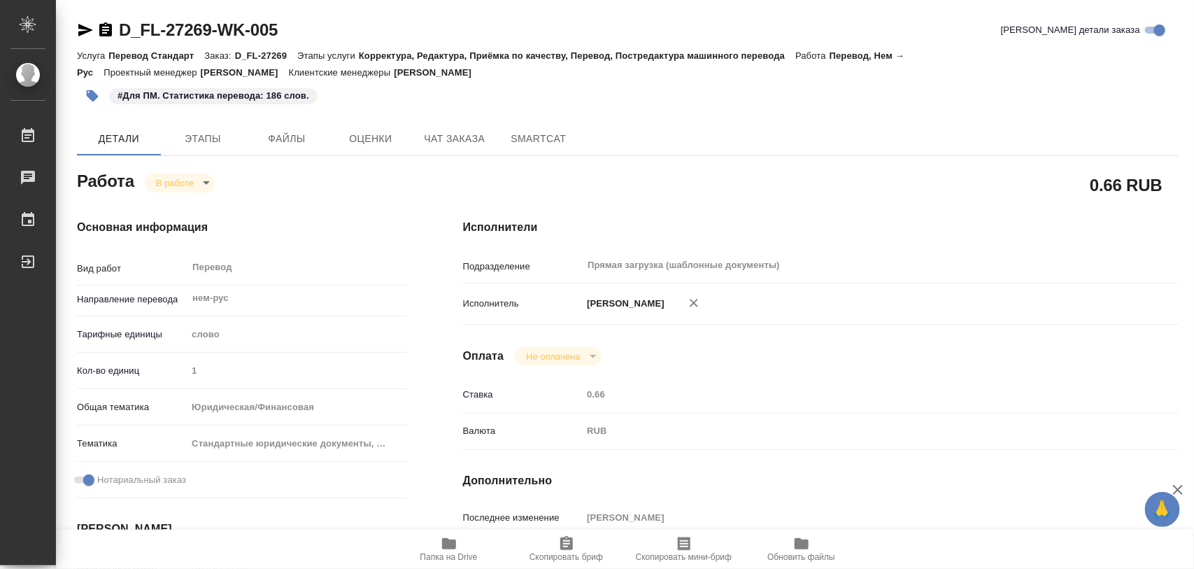
type textarea "x"
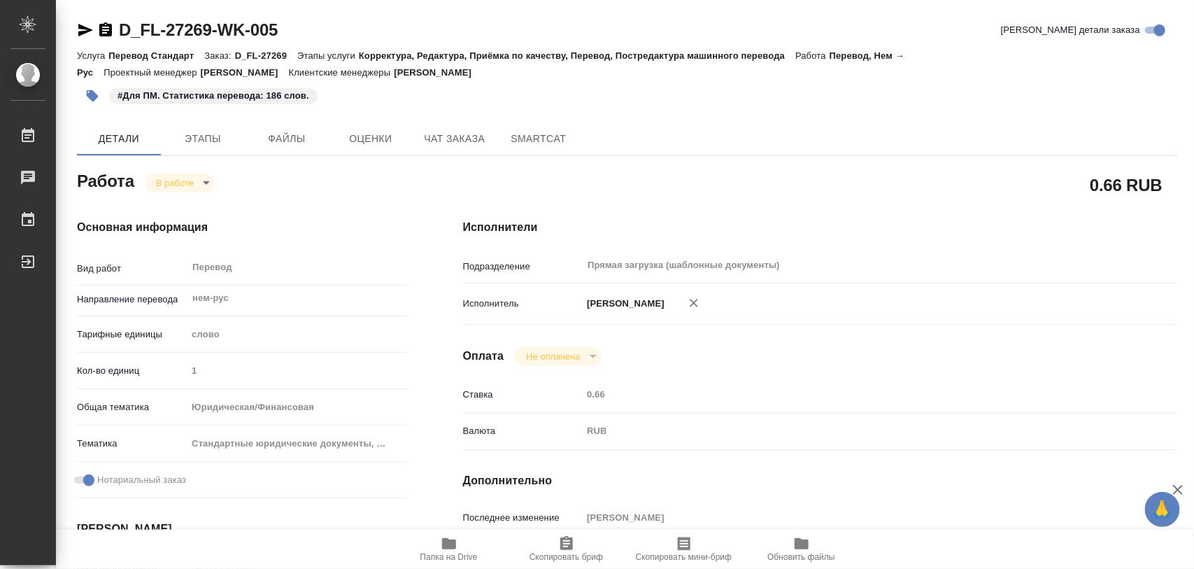
type textarea "x"
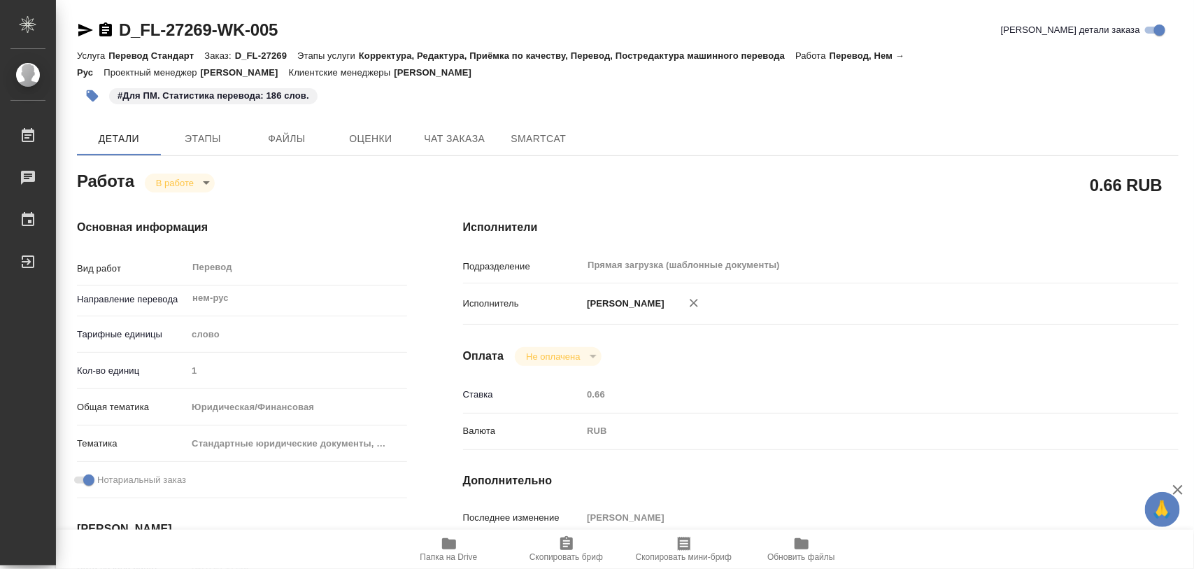
type textarea "x"
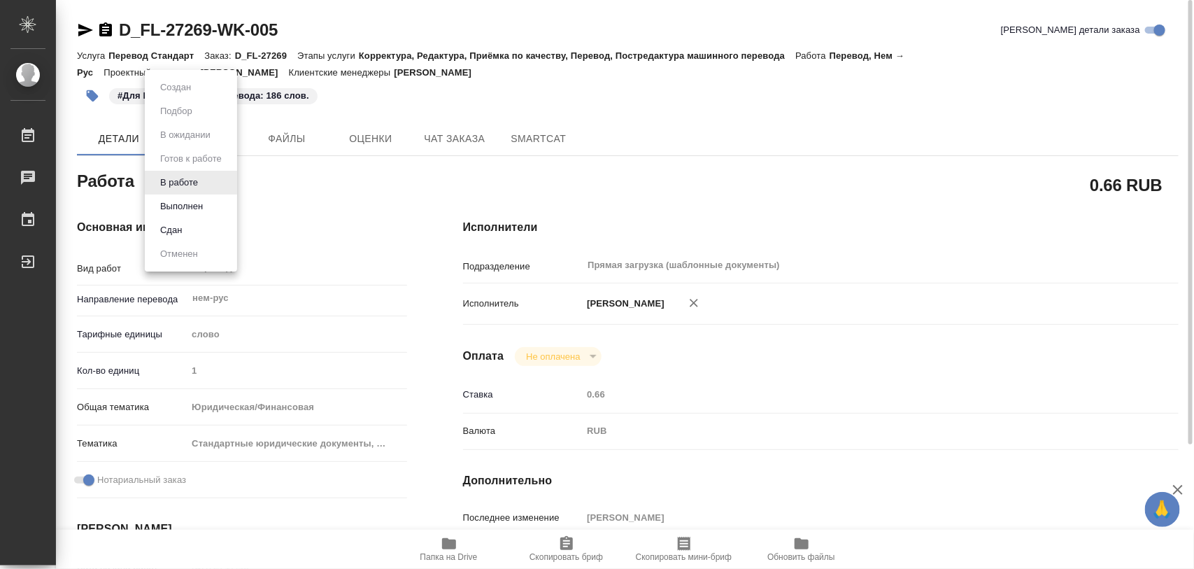
click at [211, 187] on body "🙏 .cls-1 fill:#fff; AWATERA Iglakov Maksim Работы 0 Чаты График Выйти D_FL-2726…" at bounding box center [597, 284] width 1194 height 569
click at [183, 209] on button "Выполнен" at bounding box center [181, 206] width 51 height 15
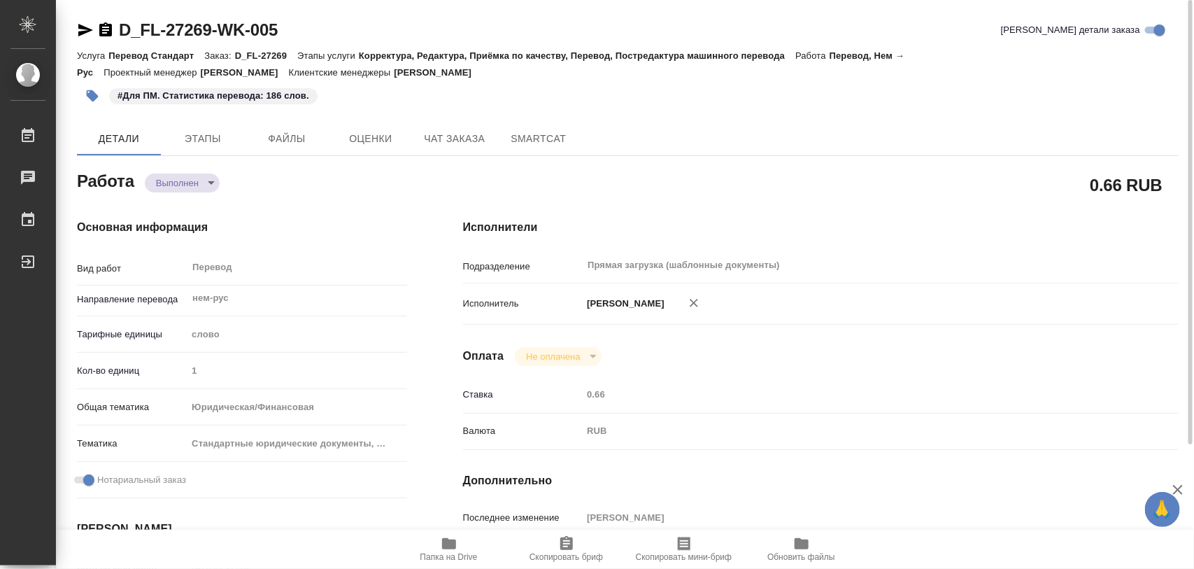
type textarea "x"
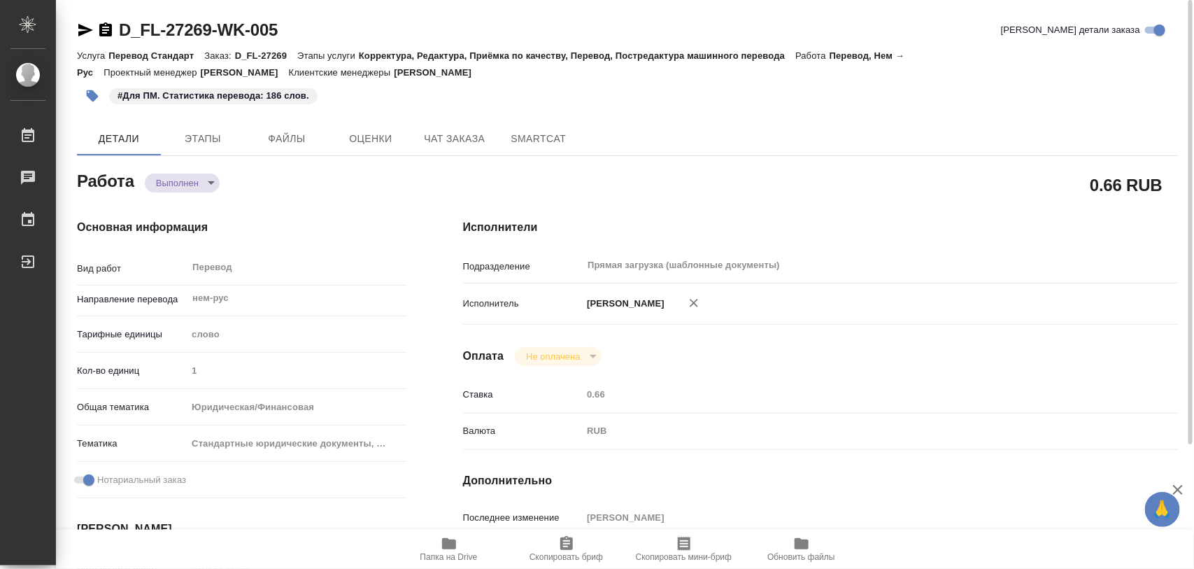
type textarea "x"
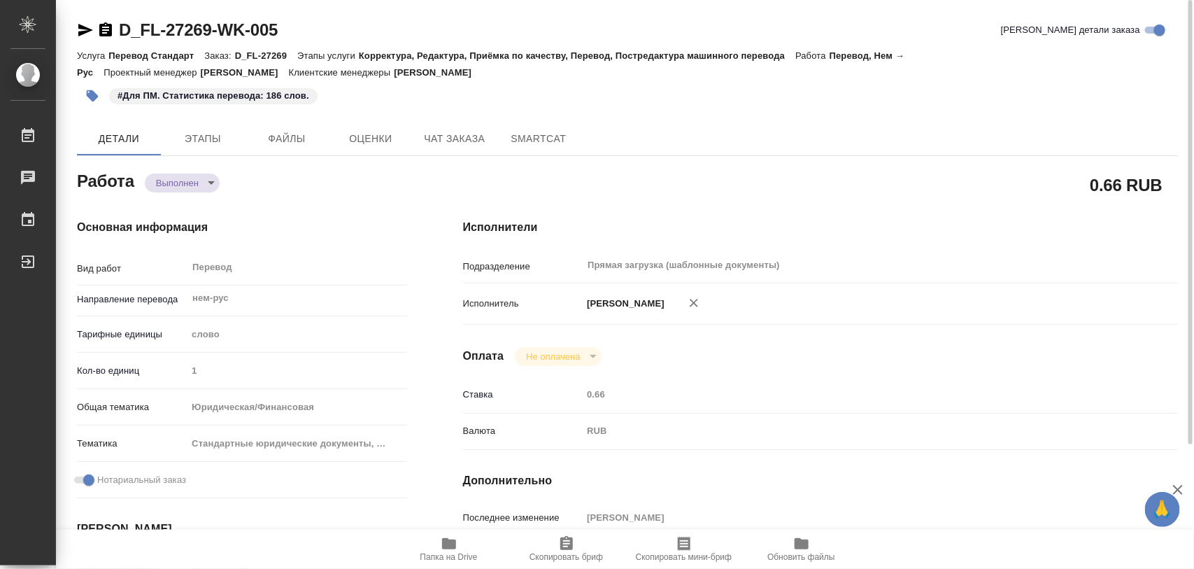
type textarea "x"
